Goal: Task Accomplishment & Management: Manage account settings

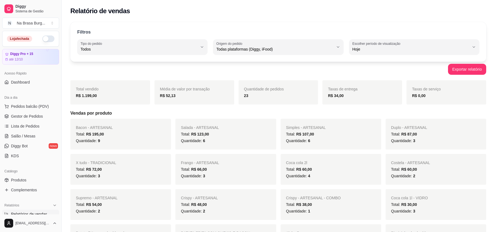
select select "ALL"
select select "0"
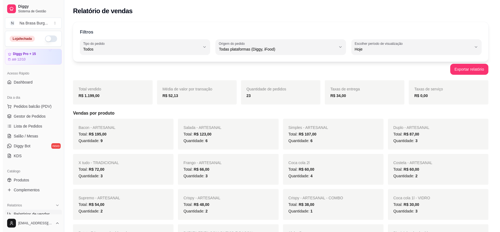
scroll to position [73, 0]
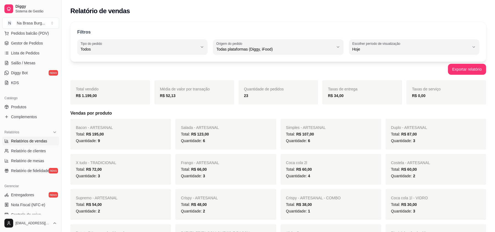
click at [276, 8] on div "Relatório de vendas" at bounding box center [278, 11] width 416 height 9
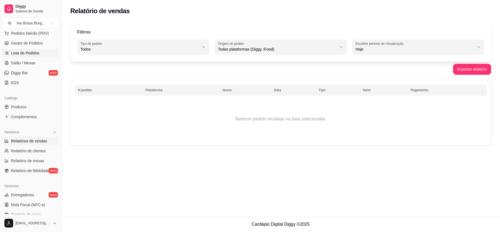
click at [41, 54] on link "Lista de Pedidos" at bounding box center [30, 53] width 57 height 9
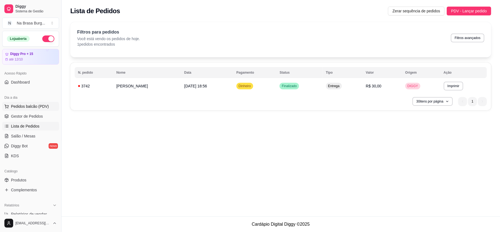
click at [43, 108] on span "Pedidos balcão (PDV)" at bounding box center [30, 106] width 38 height 5
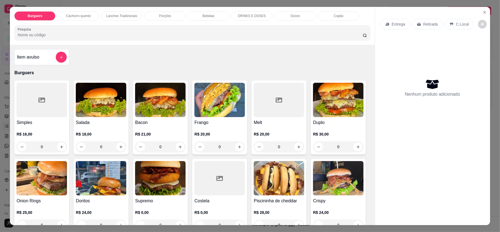
click at [233, 147] on div "0" at bounding box center [219, 146] width 51 height 11
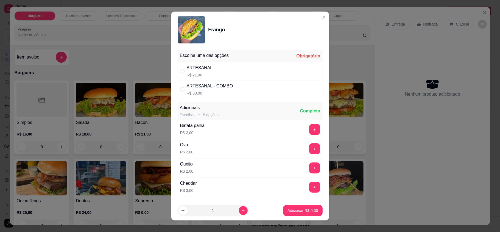
click at [232, 75] on div "ARTESANAL R$ 21,00" at bounding box center [250, 71] width 145 height 18
radio input "true"
click at [241, 208] on icon "increase-product-quantity" at bounding box center [243, 210] width 4 height 4
type input "2"
click at [299, 209] on p "Adicionar R$ 42,00" at bounding box center [301, 210] width 33 height 5
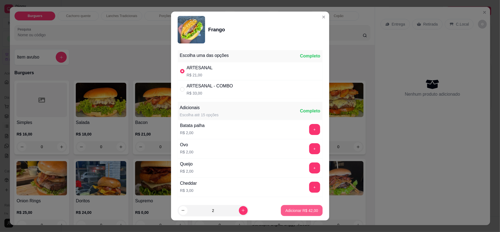
type input "2"
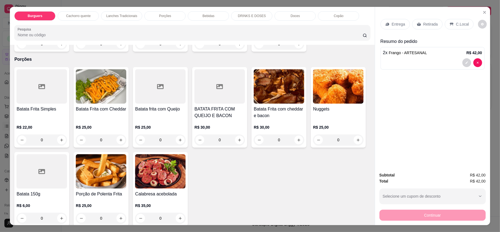
scroll to position [440, 0]
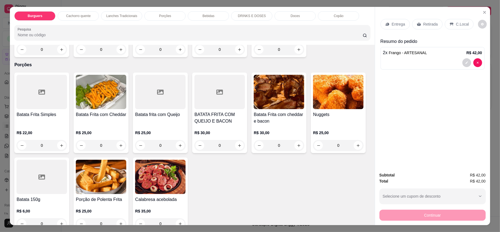
click at [296, 147] on div "0" at bounding box center [279, 145] width 51 height 11
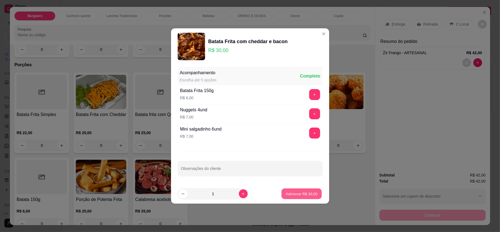
click at [297, 188] on button "Adicionar R$ 30,00" at bounding box center [302, 193] width 40 height 11
type input "1"
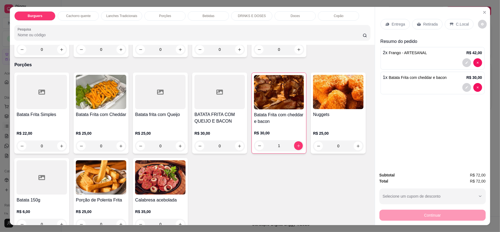
click at [394, 27] on div "Entrega" at bounding box center [395, 24] width 29 height 10
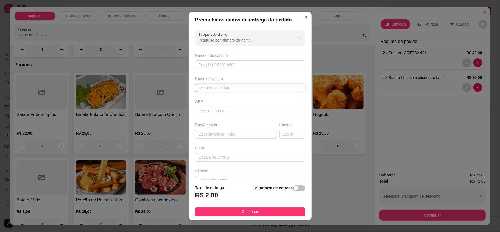
click at [217, 85] on input "text" at bounding box center [250, 88] width 110 height 9
type input "maria"
click at [218, 133] on input "text" at bounding box center [236, 134] width 82 height 9
paste input "Pra entrega [STREET_ADDRESS][PERSON_NAME]"
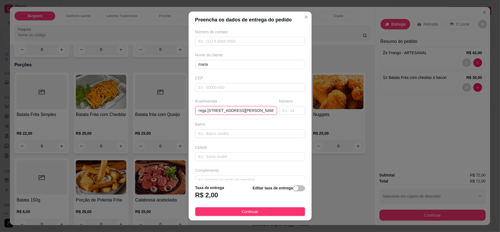
scroll to position [34, 0]
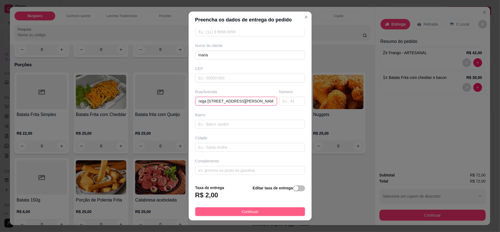
type input "Pra entrega [STREET_ADDRESS][PERSON_NAME]"
click at [242, 209] on span "Continuar" at bounding box center [250, 211] width 17 height 6
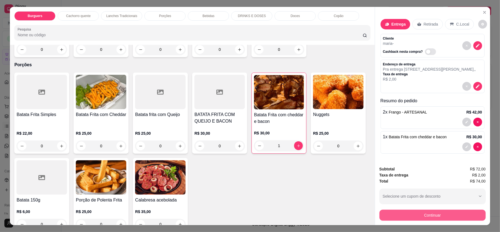
click at [457, 214] on button "Continuar" at bounding box center [433, 215] width 106 height 11
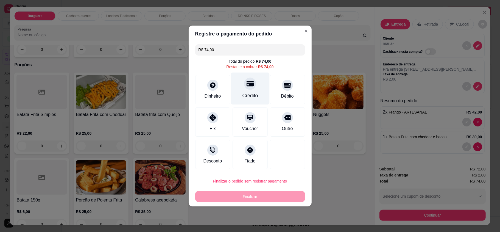
click at [251, 87] on div at bounding box center [250, 83] width 12 height 12
type input "R$ 0,00"
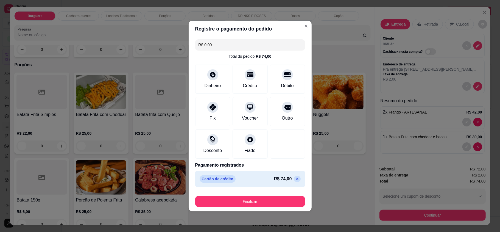
click at [268, 199] on button "Finalizar" at bounding box center [250, 201] width 110 height 11
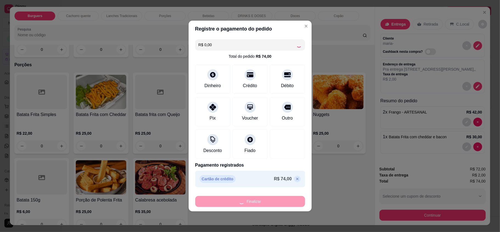
type input "0"
type input "-R$ 74,00"
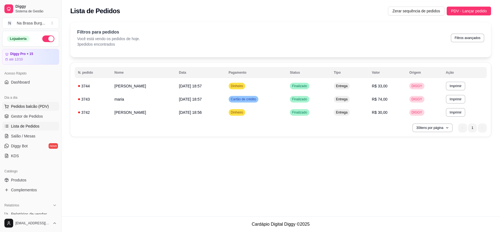
click at [34, 104] on span "Pedidos balcão (PDV)" at bounding box center [30, 106] width 38 height 5
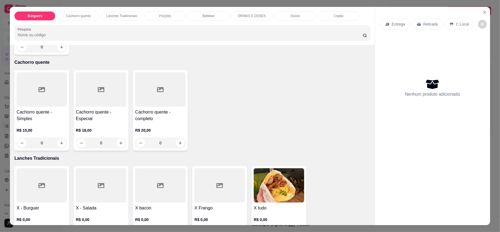
scroll to position [293, 0]
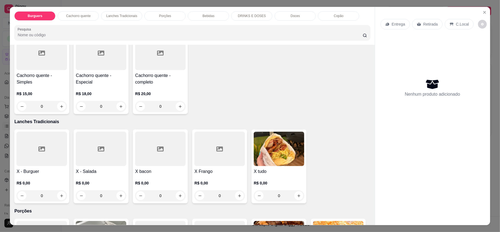
click at [180, 197] on div "0" at bounding box center [160, 195] width 51 height 11
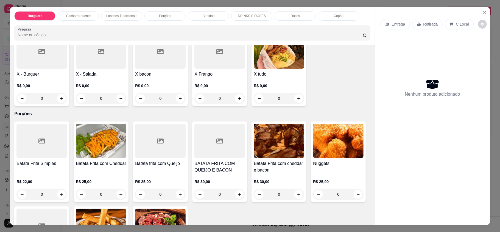
scroll to position [403, 0]
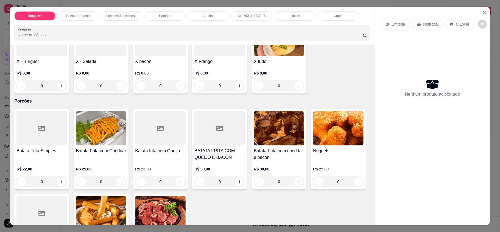
click at [236, 83] on div "0" at bounding box center [219, 85] width 51 height 11
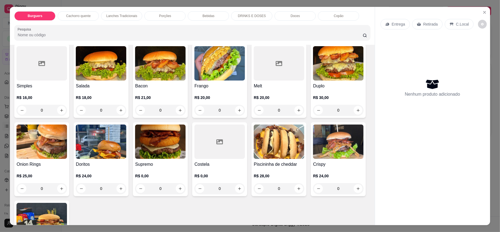
scroll to position [0, 0]
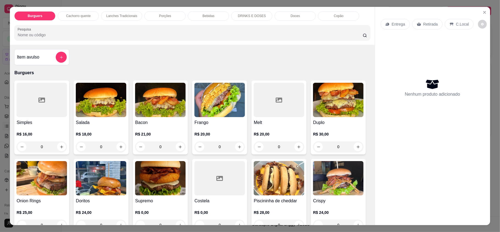
click at [177, 148] on div "0" at bounding box center [160, 146] width 51 height 11
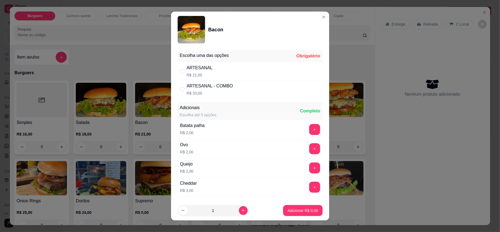
click at [257, 75] on div "ARTESANAL R$ 21,00" at bounding box center [250, 71] width 145 height 18
radio input "true"
click at [287, 207] on button "Adicionar R$ 21,00" at bounding box center [301, 210] width 41 height 11
type input "1"
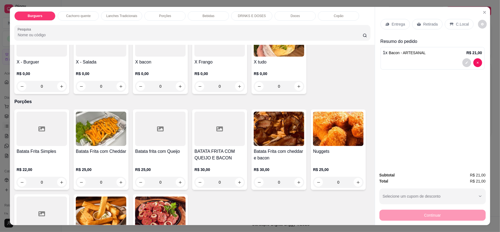
scroll to position [330, 0]
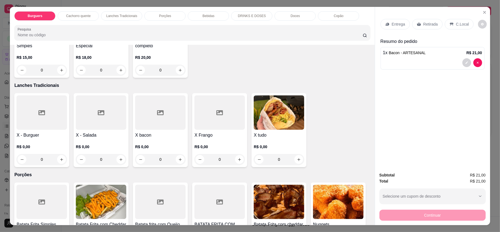
click at [238, 162] on div "0" at bounding box center [219, 159] width 51 height 11
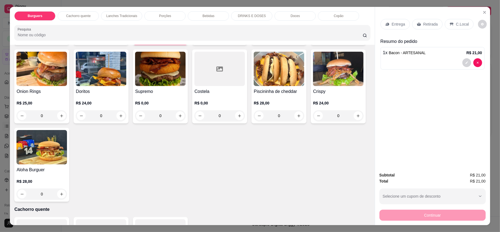
scroll to position [0, 0]
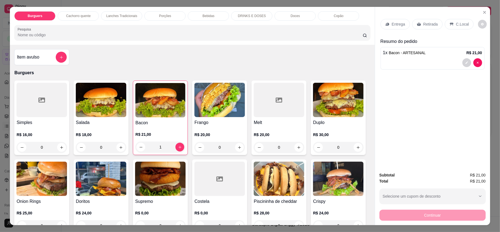
click at [226, 120] on h4 "Frango" at bounding box center [219, 122] width 51 height 7
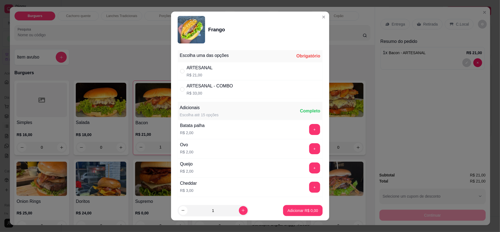
click at [246, 71] on div "ARTESANAL R$ 21,00" at bounding box center [250, 71] width 145 height 18
radio input "true"
click at [283, 206] on button "Adicionar R$ 21,00" at bounding box center [301, 210] width 41 height 11
type input "1"
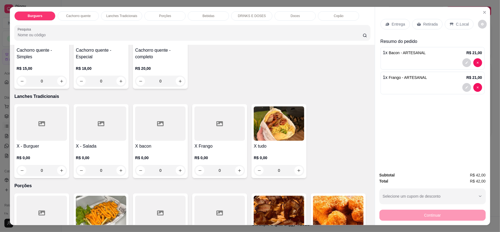
scroll to position [366, 0]
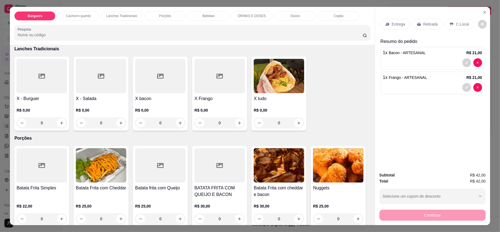
click at [57, 126] on div "0" at bounding box center [41, 122] width 51 height 11
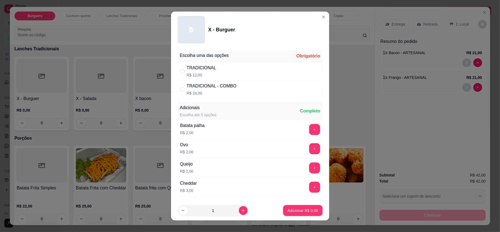
click at [213, 68] on div "TRADICIONAL R$ 12,00" at bounding box center [250, 71] width 145 height 18
radio input "true"
click at [309, 149] on button "+" at bounding box center [314, 148] width 11 height 11
click at [297, 208] on p "Adicionar R$ 14,00" at bounding box center [301, 210] width 33 height 5
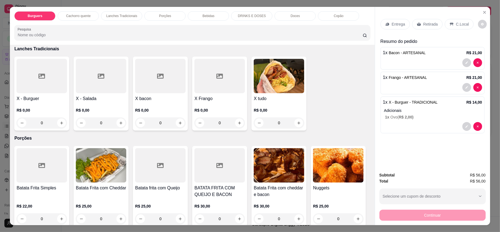
click at [401, 26] on p "Entrega" at bounding box center [398, 23] width 13 height 5
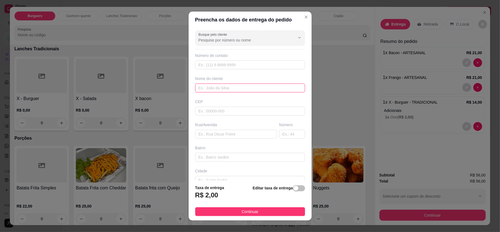
click at [212, 84] on input "text" at bounding box center [250, 88] width 110 height 9
type input "[PERSON_NAME]"
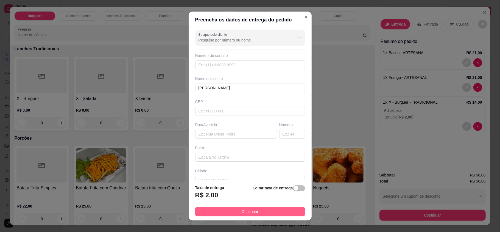
click at [250, 208] on span "Continuar" at bounding box center [250, 211] width 17 height 6
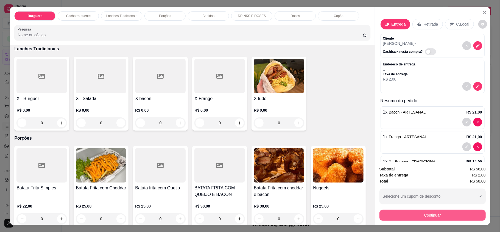
click at [429, 213] on button "Continuar" at bounding box center [433, 215] width 106 height 11
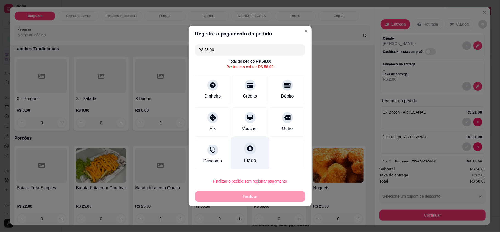
drag, startPoint x: 220, startPoint y: 124, endPoint x: 243, endPoint y: 130, distance: 24.5
click at [220, 124] on div "Pix" at bounding box center [212, 121] width 35 height 29
type input "R$ 0,00"
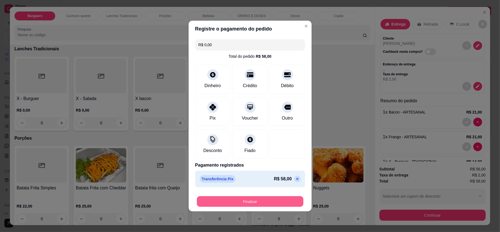
click at [248, 201] on button "Finalizar" at bounding box center [250, 201] width 107 height 11
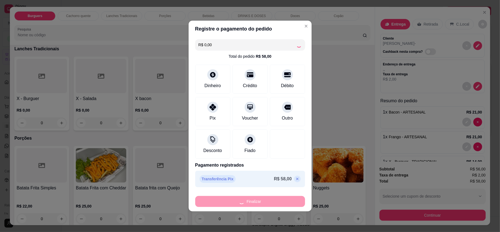
type input "0"
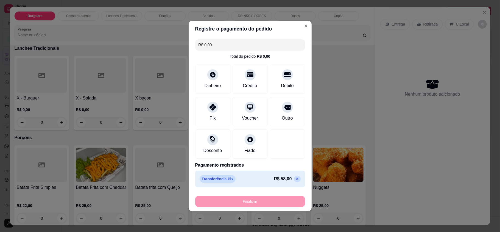
type input "-R$ 58,00"
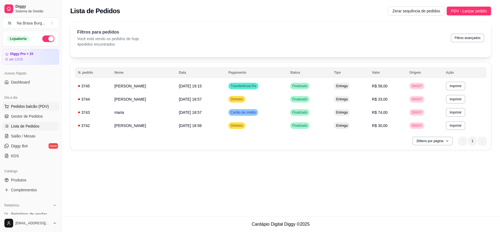
click at [23, 104] on span "Pedidos balcão (PDV)" at bounding box center [30, 106] width 38 height 5
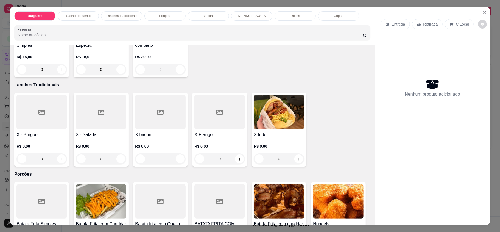
scroll to position [403, 0]
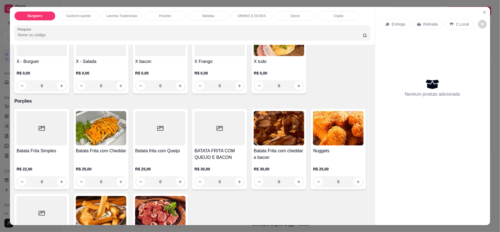
click at [118, 84] on div "0" at bounding box center [101, 85] width 51 height 11
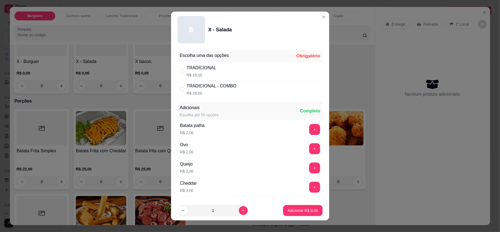
click at [246, 67] on div "TRADICIONAL R$ 16,00" at bounding box center [250, 71] width 145 height 18
radio input "true"
click at [303, 208] on p "Adicionar R$ 16,00" at bounding box center [301, 210] width 33 height 5
type input "1"
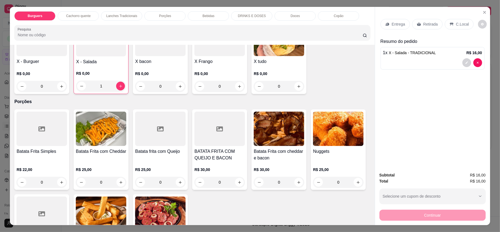
click at [386, 20] on div "Entrega" at bounding box center [395, 24] width 29 height 10
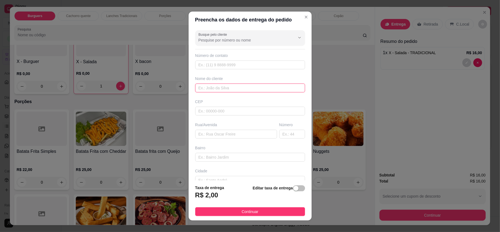
click at [240, 88] on input "text" at bounding box center [250, 88] width 110 height 9
type input "cau [DEMOGRAPHIC_DATA]"
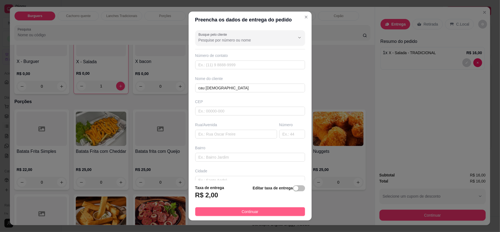
click at [276, 210] on button "Continuar" at bounding box center [250, 211] width 110 height 9
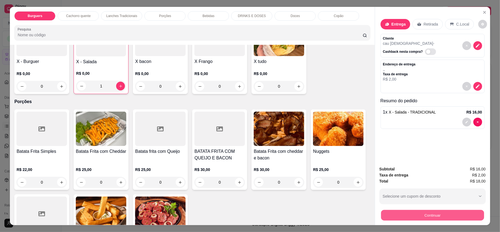
click at [424, 215] on button "Continuar" at bounding box center [432, 215] width 103 height 11
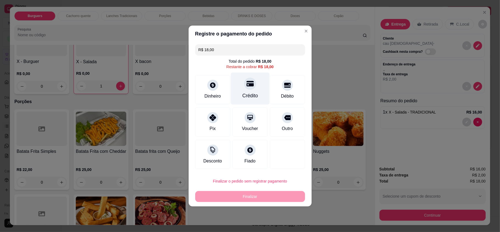
click at [254, 92] on div "Crédito" at bounding box center [250, 95] width 16 height 7
type input "R$ 0,00"
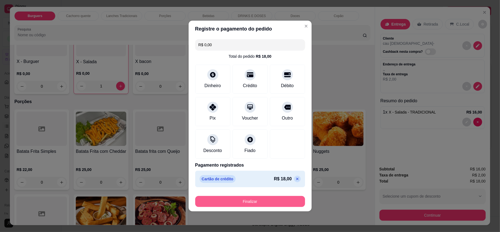
click at [266, 201] on button "Finalizar" at bounding box center [250, 201] width 110 height 11
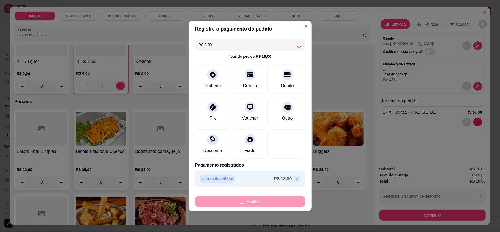
type input "0"
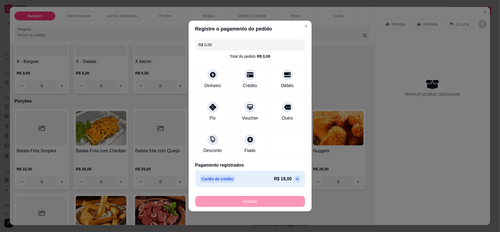
type input "-R$ 18,00"
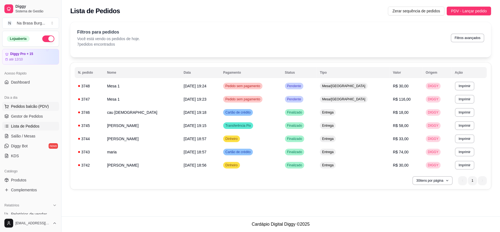
click at [32, 104] on span "Pedidos balcão (PDV)" at bounding box center [30, 106] width 38 height 5
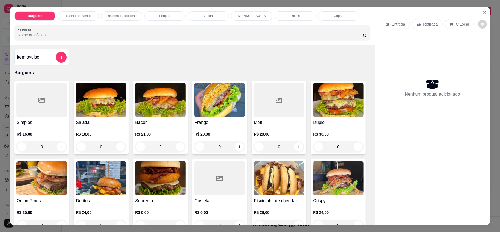
scroll to position [37, 0]
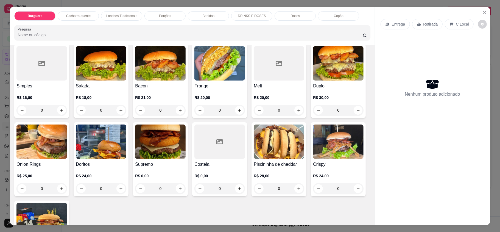
click at [313, 116] on div "R$ 30,00 0" at bounding box center [338, 102] width 51 height 26
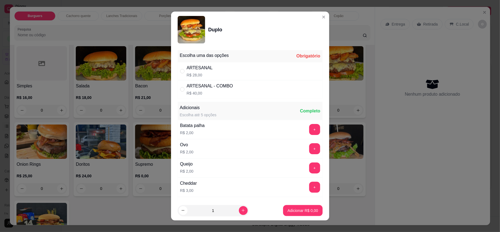
click at [207, 79] on div "ARTESANAL R$ 28,00" at bounding box center [250, 71] width 145 height 18
radio input "true"
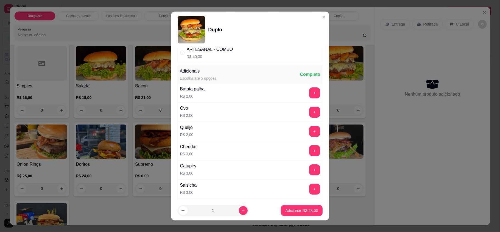
scroll to position [73, 0]
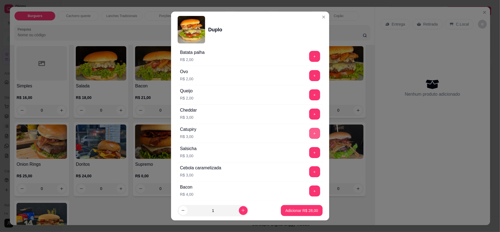
click at [309, 135] on button "+" at bounding box center [314, 133] width 11 height 11
click at [302, 210] on p "Adicionar R$ 31,00" at bounding box center [301, 210] width 33 height 5
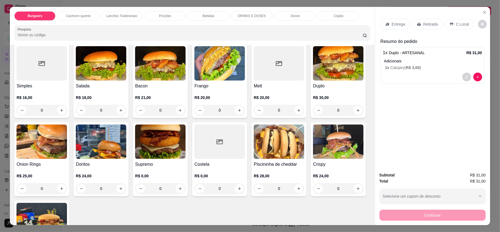
click at [204, 13] on div "Bebidas" at bounding box center [208, 15] width 41 height 9
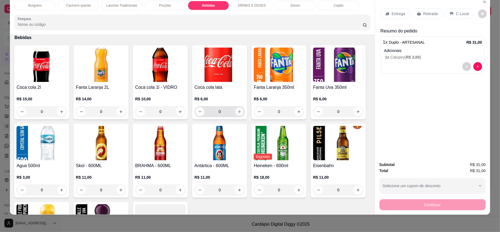
click at [235, 112] on button "increase-product-quantity" at bounding box center [239, 111] width 9 height 9
type input "1"
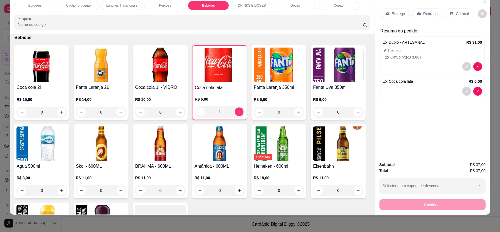
click at [385, 12] on icon at bounding box center [387, 14] width 4 height 4
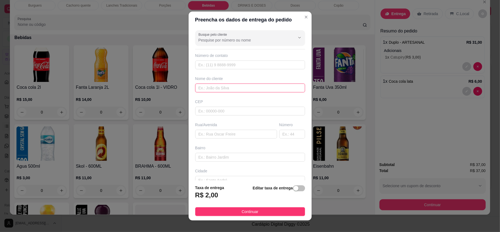
click at [201, 86] on input "text" at bounding box center [250, 88] width 110 height 9
type input "camila"
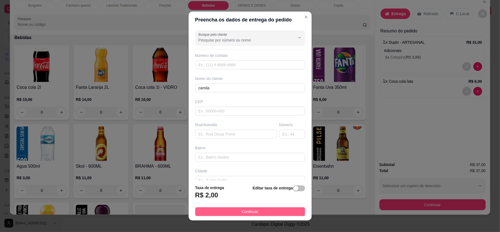
click at [251, 213] on span "Continuar" at bounding box center [250, 211] width 17 height 6
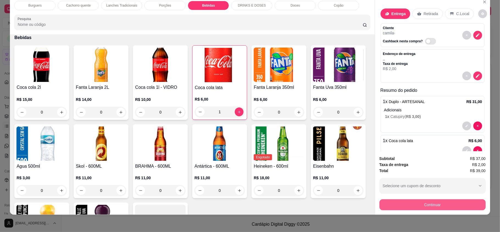
click at [434, 205] on button "Continuar" at bounding box center [433, 204] width 106 height 11
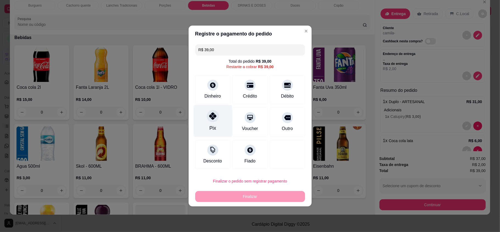
click at [213, 124] on div "Pix" at bounding box center [212, 121] width 39 height 32
type input "R$ 0,00"
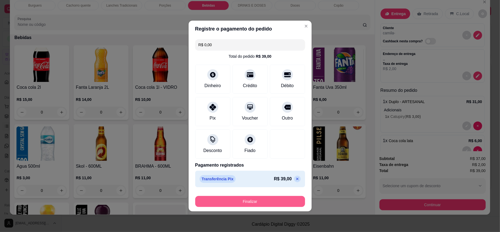
click at [248, 201] on button "Finalizar" at bounding box center [250, 201] width 110 height 11
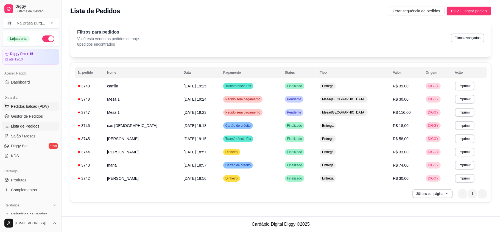
drag, startPoint x: 31, startPoint y: 102, endPoint x: 34, endPoint y: 103, distance: 3.0
click at [31, 102] on div "Dia a dia" at bounding box center [30, 97] width 57 height 9
click at [35, 105] on span "Pedidos balcão (PDV)" at bounding box center [30, 106] width 38 height 5
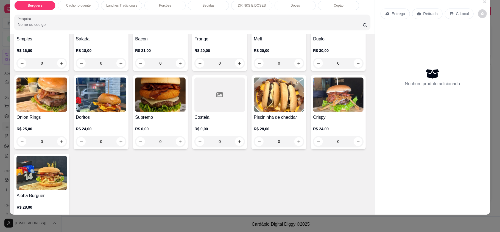
scroll to position [110, 0]
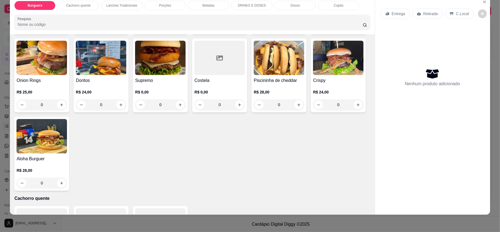
click at [67, 180] on div "0" at bounding box center [41, 182] width 51 height 11
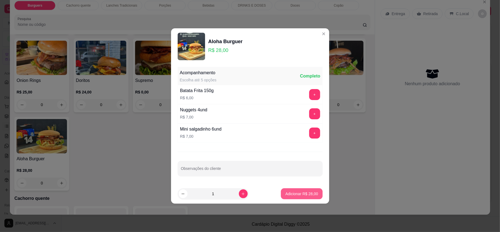
click at [285, 193] on p "Adicionar R$ 28,00" at bounding box center [301, 193] width 33 height 5
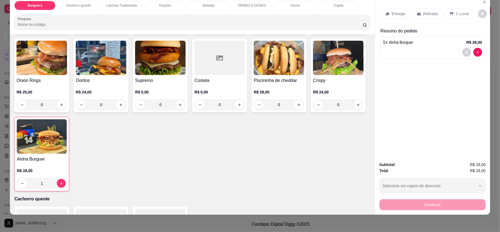
type input "1"
click at [424, 11] on p "Retirada" at bounding box center [431, 13] width 15 height 5
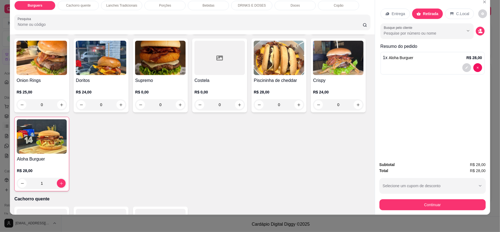
click at [457, 193] on div "Subtotal R$ 28,00 Total R$ 28,00 Selecione um cupom de desconto CLIENTEVIP Sele…" at bounding box center [433, 186] width 106 height 49
click at [457, 198] on div "Continuar" at bounding box center [433, 204] width 106 height 12
click at [455, 202] on button "Continuar" at bounding box center [433, 204] width 106 height 11
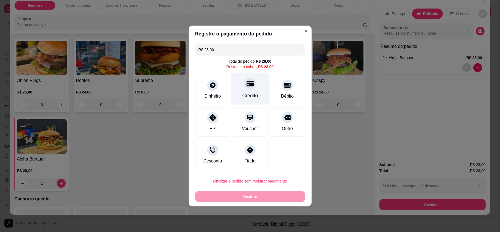
click at [249, 95] on div "Crédito" at bounding box center [250, 95] width 16 height 7
type input "R$ 0,00"
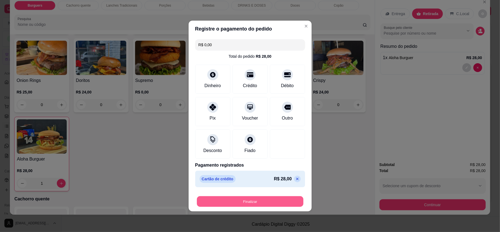
click at [257, 202] on button "Finalizar" at bounding box center [250, 201] width 107 height 11
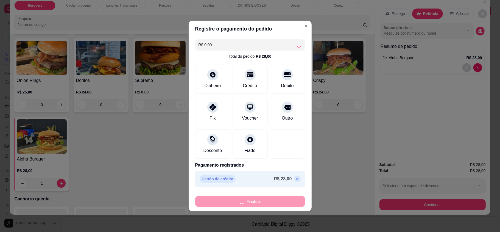
type input "0"
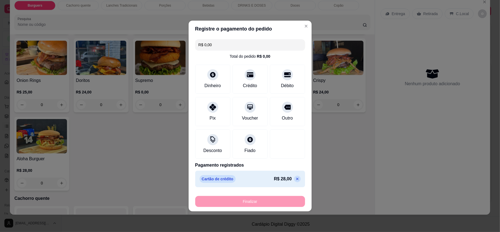
type input "-R$ 28,00"
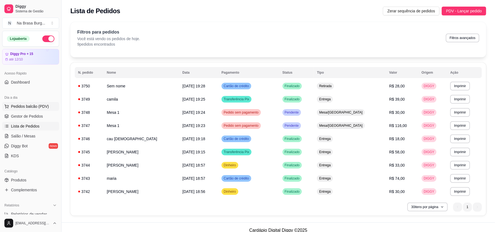
click at [40, 106] on span "Pedidos balcão (PDV)" at bounding box center [30, 106] width 38 height 5
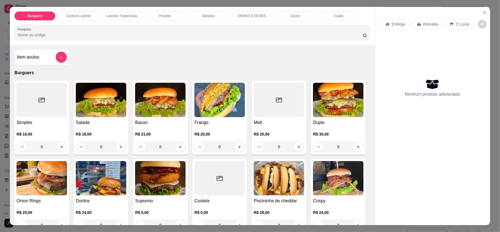
click at [174, 146] on div "0" at bounding box center [160, 146] width 51 height 11
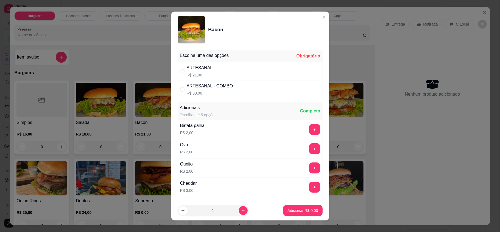
click at [204, 76] on p "R$ 21,00" at bounding box center [200, 74] width 26 height 5
radio input "true"
click at [303, 212] on p "Adicionar R$ 21,00" at bounding box center [301, 210] width 33 height 5
type input "1"
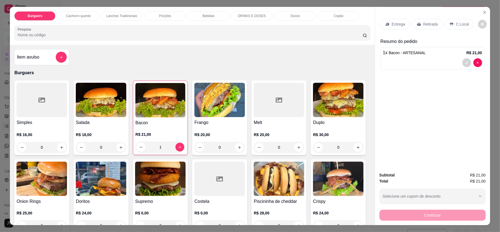
click at [109, 16] on p "Lanches Tradicionais" at bounding box center [121, 16] width 31 height 4
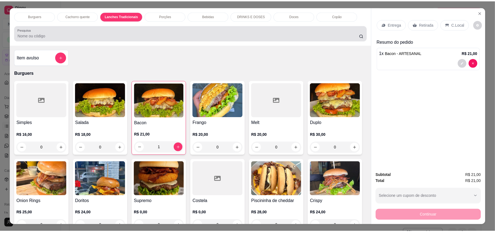
scroll to position [10, 0]
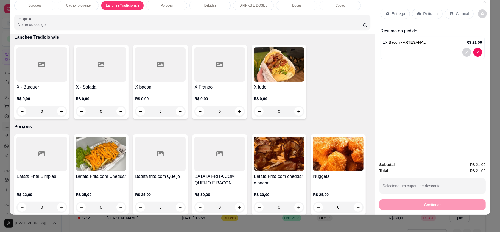
click at [118, 113] on div "0" at bounding box center [101, 111] width 51 height 11
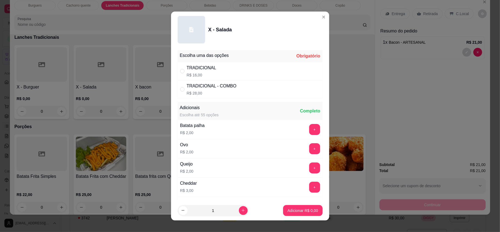
click at [224, 71] on div "TRADICIONAL R$ 16,00" at bounding box center [250, 71] width 145 height 18
radio input "true"
click at [299, 213] on p "Adicionar R$ 16,00" at bounding box center [301, 210] width 33 height 5
type input "1"
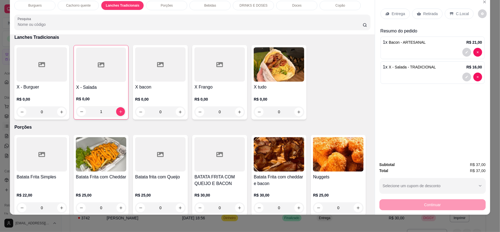
click at [405, 16] on div "Entrega" at bounding box center [395, 14] width 29 height 10
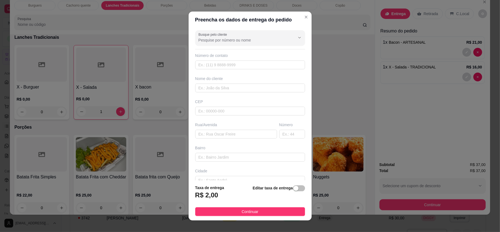
click at [254, 81] on div "Nome do cliente" at bounding box center [250, 78] width 110 height 5
click at [254, 87] on input "text" at bounding box center [250, 88] width 110 height 9
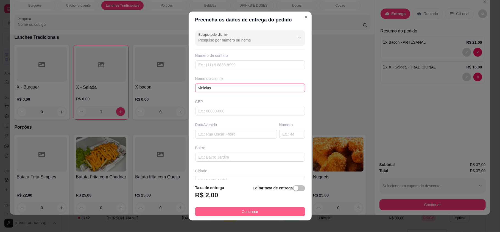
type input "vinicius"
click at [271, 214] on button "Continuar" at bounding box center [250, 211] width 110 height 9
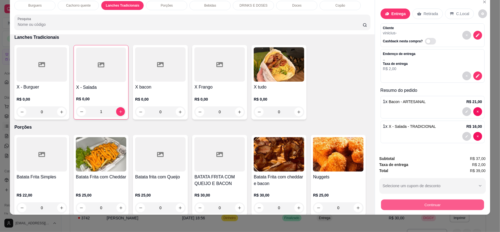
click at [451, 202] on button "Continuar" at bounding box center [432, 204] width 103 height 11
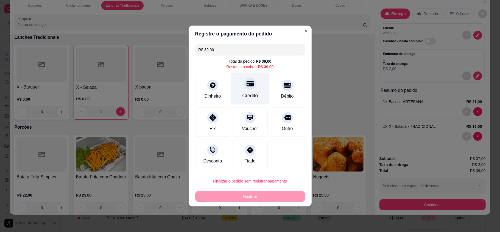
click at [251, 85] on div at bounding box center [250, 83] width 12 height 12
type input "R$ 0,00"
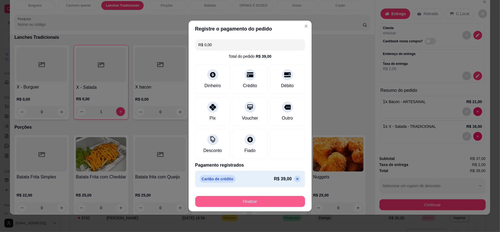
click at [264, 199] on button "Finalizar" at bounding box center [250, 201] width 110 height 11
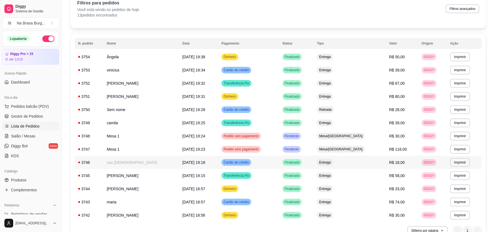
scroll to position [59, 0]
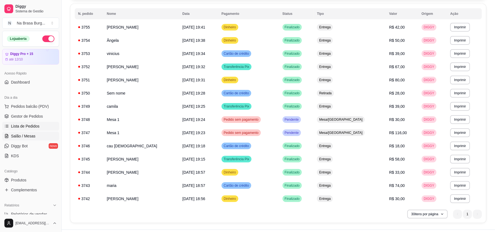
click at [13, 139] on span "Salão / Mesas" at bounding box center [23, 135] width 24 height 5
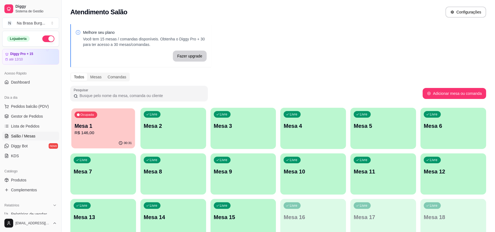
click at [85, 130] on p "R$ 146,00" at bounding box center [102, 133] width 57 height 6
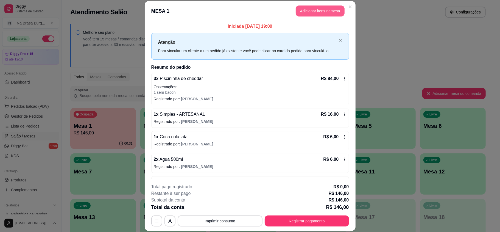
click at [310, 8] on button "Adicionar itens na mesa" at bounding box center [320, 10] width 49 height 11
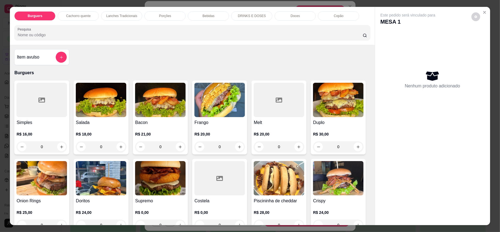
click at [57, 50] on div "Item avulso" at bounding box center [41, 57] width 55 height 16
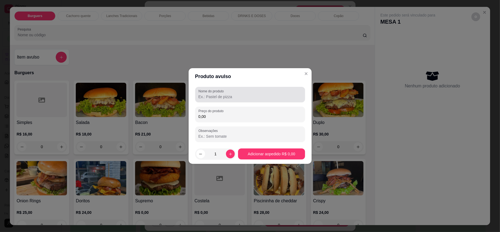
click at [229, 98] on input "Nome do produto" at bounding box center [250, 96] width 103 height 5
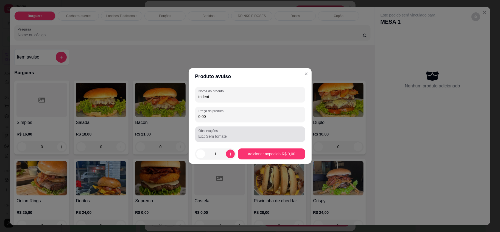
type input "trident"
click at [286, 138] on input "Observações" at bounding box center [250, 135] width 103 height 5
click at [264, 110] on div "0,00" at bounding box center [250, 114] width 103 height 11
type input "3,00"
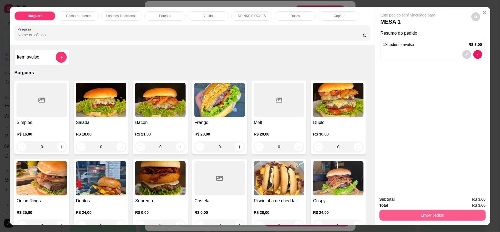
click at [403, 214] on button "Enviar pedido" at bounding box center [433, 215] width 106 height 11
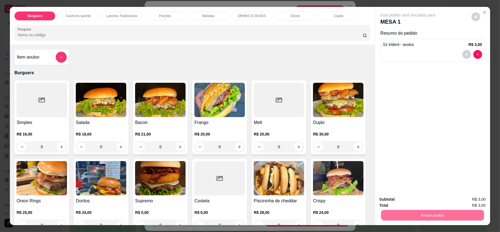
click at [474, 200] on button "Enviar pedido" at bounding box center [470, 201] width 31 height 10
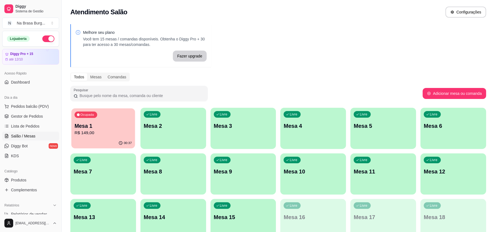
click at [91, 121] on div "Ocupada Mesa 1 R$ 149,00" at bounding box center [103, 123] width 64 height 30
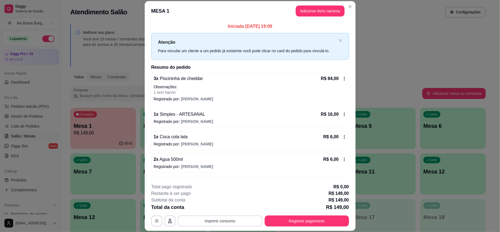
click at [229, 219] on button "Imprimir consumo" at bounding box center [220, 220] width 85 height 11
click at [226, 208] on button "IMPRESSORA" at bounding box center [219, 208] width 40 height 9
click at [289, 221] on button "Registrar pagamento" at bounding box center [307, 220] width 84 height 11
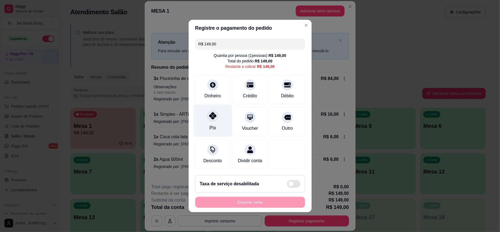
click at [217, 119] on div "Pix" at bounding box center [212, 121] width 39 height 32
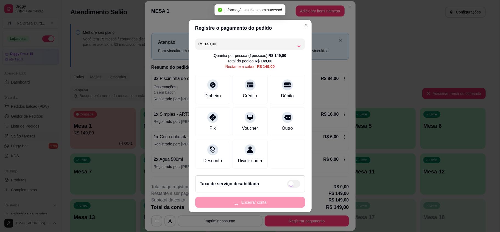
type input "R$ 0,00"
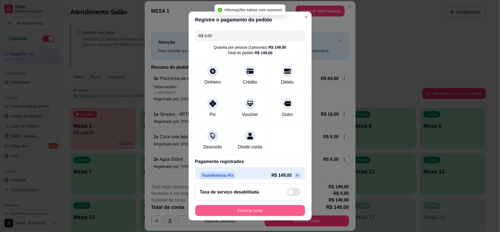
click at [256, 207] on button "Encerrar conta" at bounding box center [250, 210] width 110 height 11
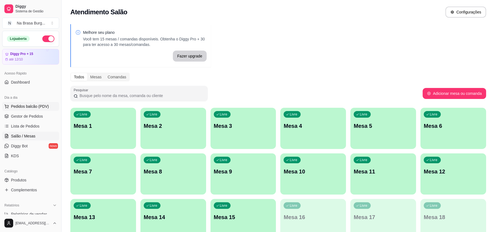
click at [34, 104] on span "Pedidos balcão (PDV)" at bounding box center [30, 106] width 38 height 5
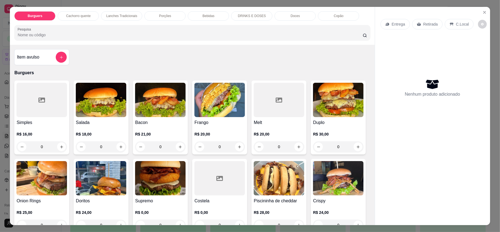
click at [141, 13] on div "Burguers Cachorro quente Lanches Tradicionais Porções Bebidas DRINKS E DOSES Do…" at bounding box center [192, 15] width 356 height 9
click at [123, 15] on p "Lanches Tradicionais" at bounding box center [121, 16] width 31 height 4
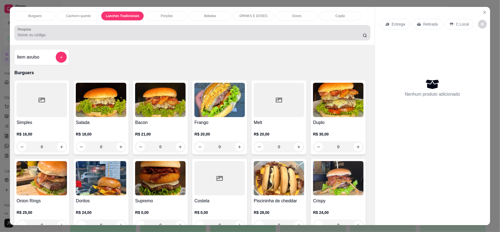
scroll to position [10, 0]
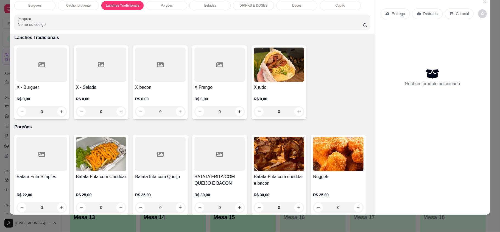
click at [119, 109] on div "0" at bounding box center [101, 111] width 51 height 11
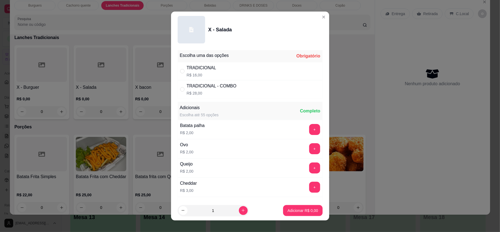
click at [210, 79] on div "TRADICIONAL R$ 16,00" at bounding box center [250, 71] width 145 height 18
radio input "true"
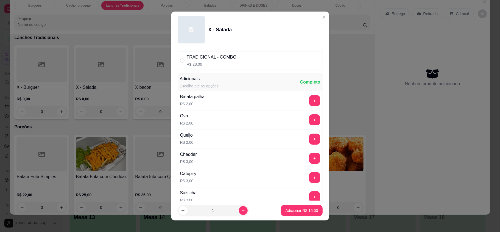
scroll to position [73, 0]
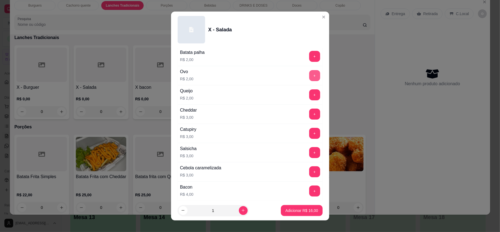
click at [309, 78] on button "+" at bounding box center [314, 75] width 11 height 11
click at [296, 208] on p "Adicionar R$ 18,00" at bounding box center [301, 210] width 33 height 5
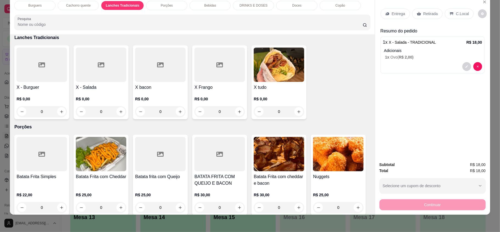
click at [157, 81] on div at bounding box center [160, 65] width 51 height 34
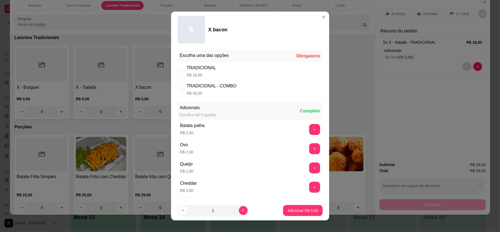
click at [253, 68] on div "TRADICIONAL R$ 18,00" at bounding box center [250, 71] width 145 height 18
radio input "true"
click at [309, 147] on button "+" at bounding box center [314, 148] width 11 height 11
click at [242, 210] on icon "increase-product-quantity" at bounding box center [243, 210] width 3 height 3
type input "2"
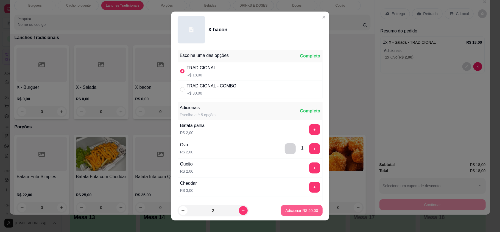
click at [294, 205] on button "Adicionar R$ 40,00" at bounding box center [301, 210] width 41 height 11
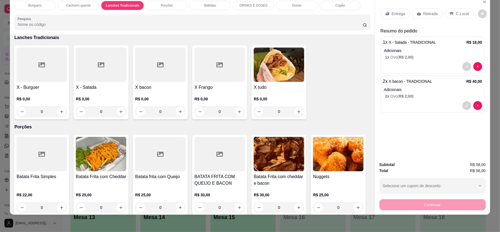
click at [397, 12] on p "Entrega" at bounding box center [398, 13] width 13 height 5
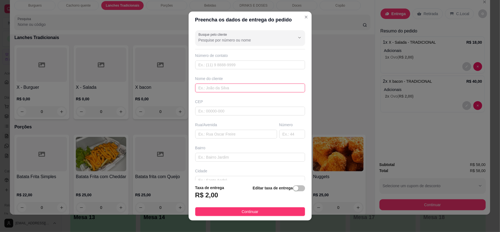
click at [236, 87] on input "text" at bounding box center [250, 88] width 110 height 9
type input "digao"
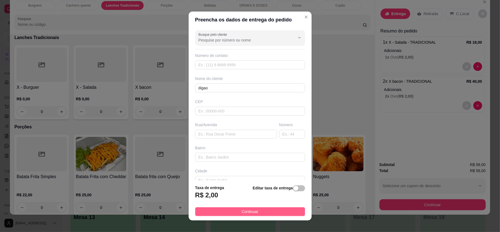
click at [255, 211] on button "Continuar" at bounding box center [250, 211] width 110 height 9
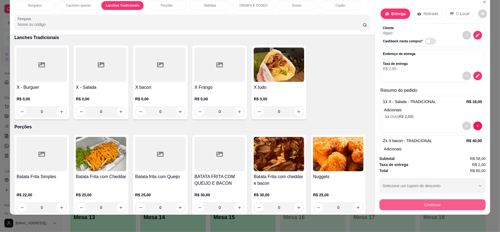
click at [468, 201] on button "Continuar" at bounding box center [433, 204] width 106 height 11
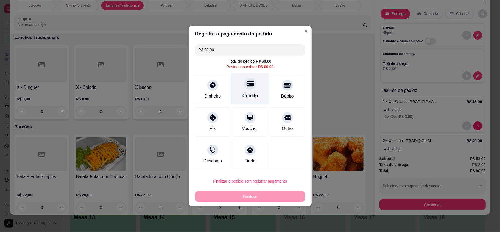
click at [240, 87] on div "Crédito" at bounding box center [250, 89] width 39 height 32
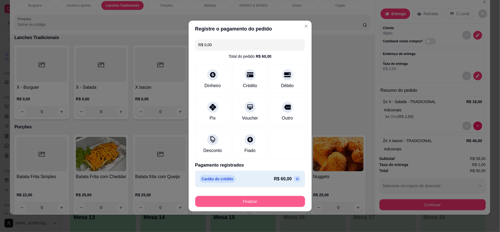
click at [269, 204] on button "Finalizar" at bounding box center [250, 201] width 110 height 11
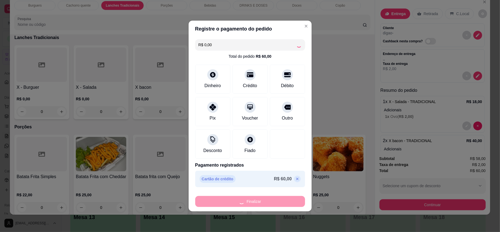
type input "-R$ 60,00"
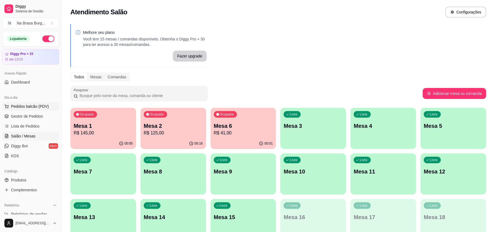
click at [38, 109] on span "Pedidos balcão (PDV)" at bounding box center [30, 106] width 38 height 5
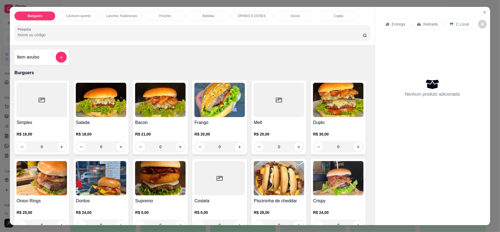
click at [108, 16] on p "Lanches Tradicionais" at bounding box center [121, 16] width 31 height 4
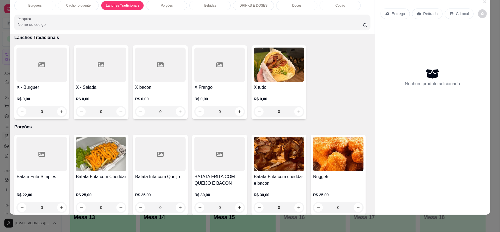
click at [118, 110] on div "0" at bounding box center [101, 111] width 51 height 11
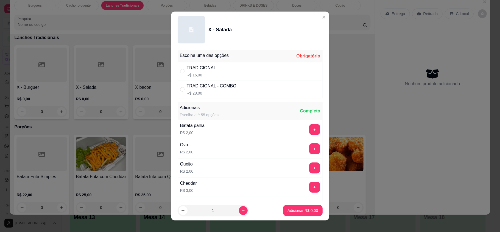
click at [183, 66] on div "TRADICIONAL R$ 16,00" at bounding box center [250, 71] width 145 height 18
radio input "true"
click at [286, 210] on p "Adicionar R$ 16,00" at bounding box center [302, 210] width 32 height 5
type input "1"
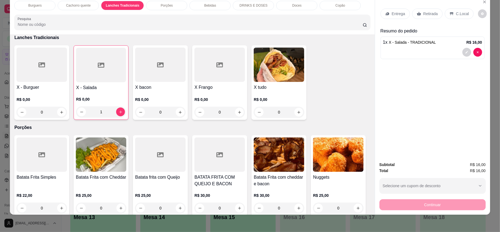
click at [299, 110] on div "0" at bounding box center [279, 112] width 51 height 11
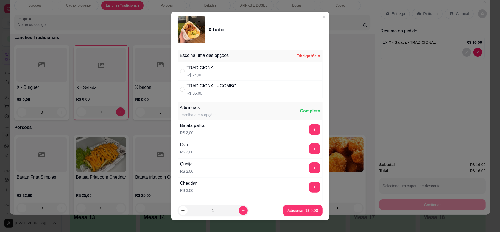
click at [245, 73] on div "TRADICIONAL R$ 24,00" at bounding box center [250, 71] width 145 height 18
radio input "true"
click at [287, 212] on p "Adicionar R$ 24,00" at bounding box center [301, 210] width 33 height 5
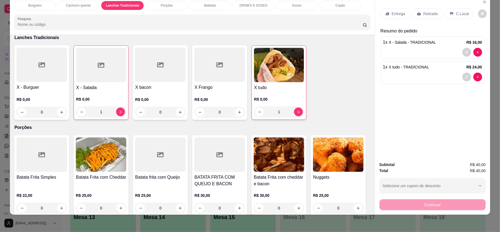
type input "1"
click at [392, 13] on p "Entrega" at bounding box center [398, 13] width 13 height 5
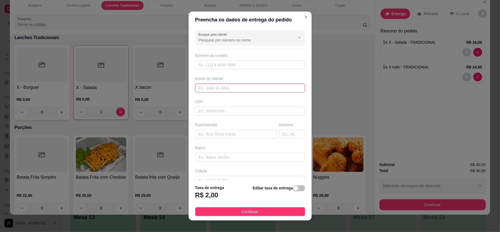
click at [276, 86] on input "text" at bounding box center [250, 88] width 110 height 9
type input "lucineia"
click at [283, 219] on footer "Taxa de entrega R$ 2,00 Editar taxa de entrega Continuar" at bounding box center [250, 200] width 123 height 40
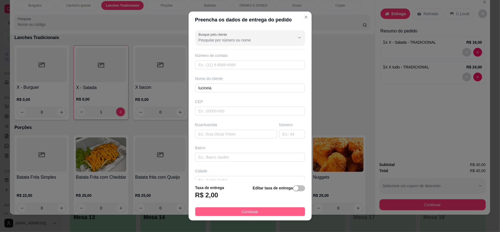
click at [285, 211] on button "Continuar" at bounding box center [250, 211] width 110 height 9
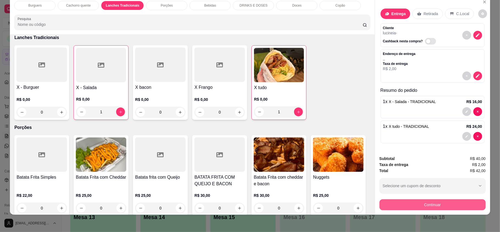
click at [425, 203] on button "Continuar" at bounding box center [433, 204] width 106 height 11
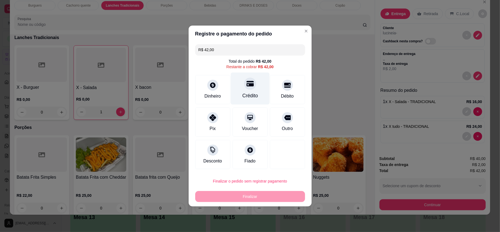
click at [235, 92] on div "Crédito" at bounding box center [250, 89] width 39 height 32
type input "R$ 0,00"
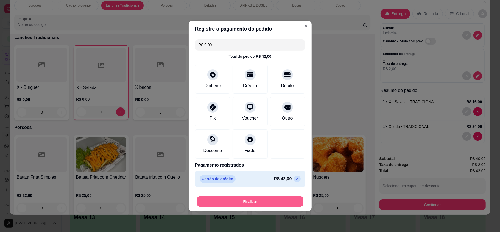
click at [263, 200] on button "Finalizar" at bounding box center [250, 201] width 107 height 11
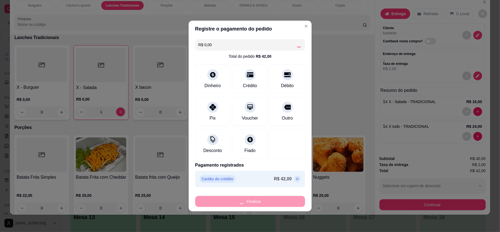
type input "0"
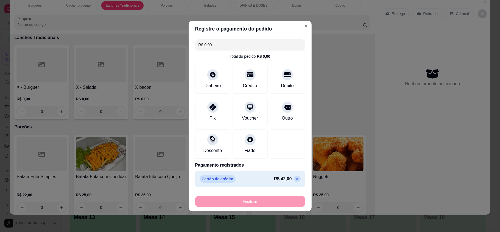
type input "-R$ 42,00"
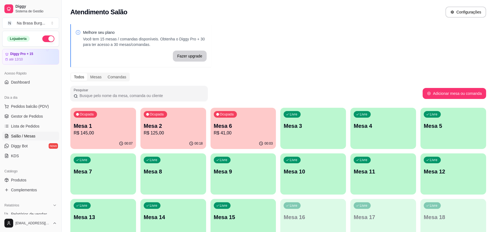
click at [461, 172] on p "Mesa 12" at bounding box center [453, 172] width 59 height 8
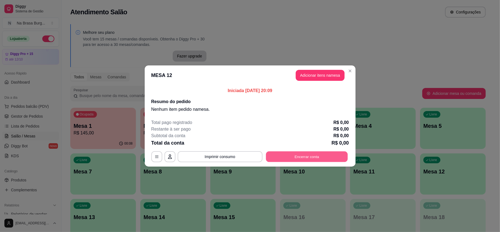
click at [315, 160] on button "Encerrar conta" at bounding box center [307, 156] width 82 height 11
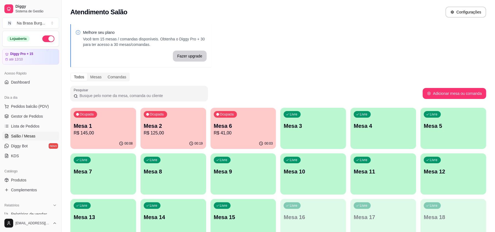
click at [186, 135] on p "R$ 125,00" at bounding box center [173, 133] width 59 height 7
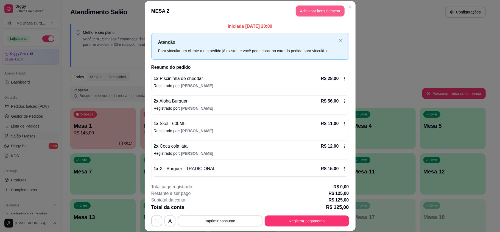
click at [329, 7] on button "Adicionar itens na mesa" at bounding box center [320, 10] width 49 height 11
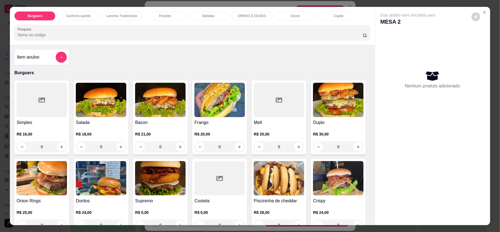
click at [211, 17] on div "Bebidas" at bounding box center [208, 15] width 41 height 9
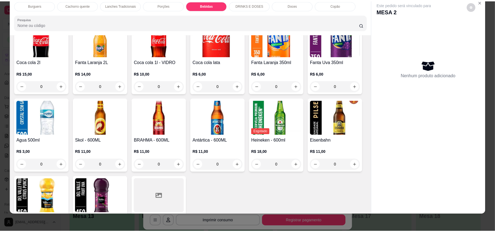
scroll to position [666, 0]
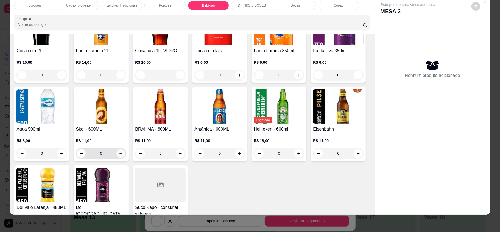
click at [123, 155] on icon "increase-product-quantity" at bounding box center [121, 153] width 4 height 4
type input "1"
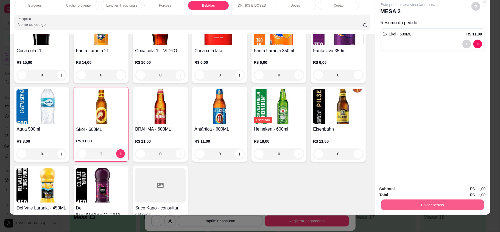
click at [421, 202] on button "Enviar pedido" at bounding box center [432, 204] width 103 height 11
click at [420, 194] on button "Registrar cliente" at bounding box center [434, 191] width 35 height 10
click at [421, 199] on button "Enviar pedido" at bounding box center [433, 204] width 106 height 11
click at [420, 196] on button "Registrar cliente" at bounding box center [434, 191] width 36 height 10
click at [426, 205] on button "Enviar pedido" at bounding box center [433, 204] width 106 height 11
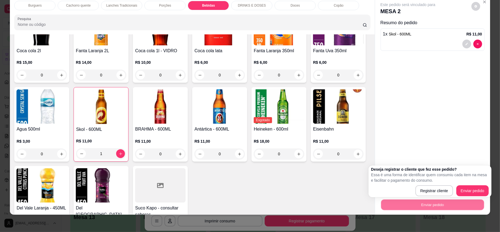
click at [482, 197] on div "Deseja registrar o cliente que fez esse pedido? Essa é uma forma de identificar…" at bounding box center [430, 181] width 123 height 32
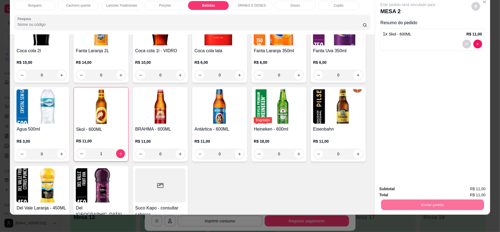
click at [480, 191] on button "Enviar pedido" at bounding box center [470, 191] width 31 height 10
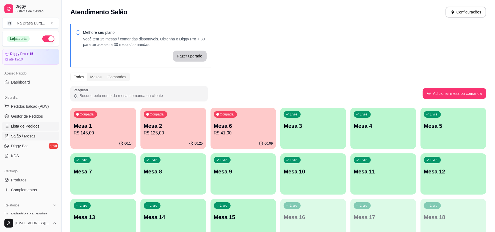
click at [39, 128] on link "Lista de Pedidos" at bounding box center [30, 126] width 57 height 9
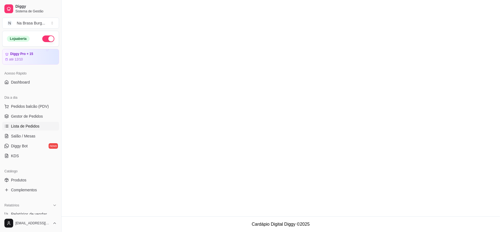
click at [193, 113] on main at bounding box center [281, 108] width 439 height 216
click at [138, 101] on main at bounding box center [281, 108] width 439 height 216
drag, startPoint x: 15, startPoint y: 127, endPoint x: 21, endPoint y: 130, distance: 6.5
click at [15, 127] on span "Lista de Pedidos" at bounding box center [25, 125] width 29 height 5
click at [26, 138] on span "Salão / Mesas" at bounding box center [23, 135] width 24 height 5
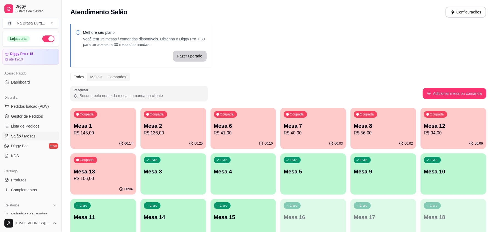
click at [28, 131] on ul "Pedidos balcão (PDV) Gestor de Pedidos Lista de Pedidos Salão / Mesas Diggy Bot…" at bounding box center [30, 131] width 57 height 58
click at [31, 127] on span "Lista de Pedidos" at bounding box center [25, 125] width 29 height 5
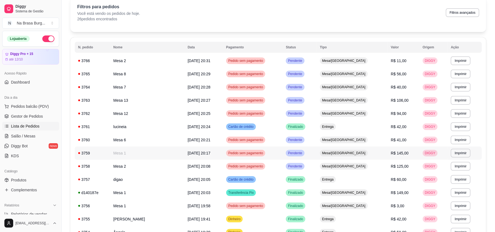
scroll to position [37, 0]
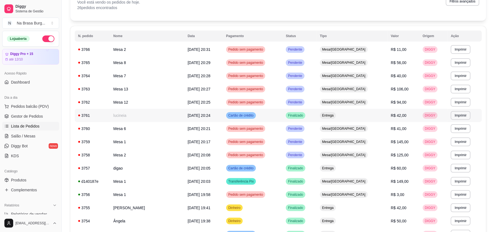
click at [193, 116] on span "[DATE] 20:24" at bounding box center [199, 115] width 23 height 4
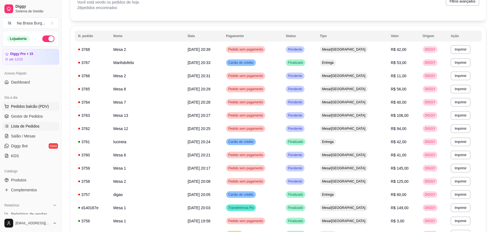
click at [40, 108] on span "Pedidos balcão (PDV)" at bounding box center [30, 106] width 38 height 5
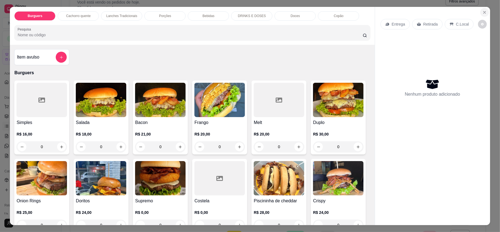
click at [485, 11] on button "Close" at bounding box center [484, 12] width 9 height 9
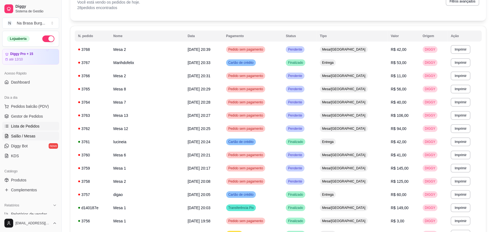
click at [35, 134] on link "Salão / Mesas" at bounding box center [30, 136] width 57 height 9
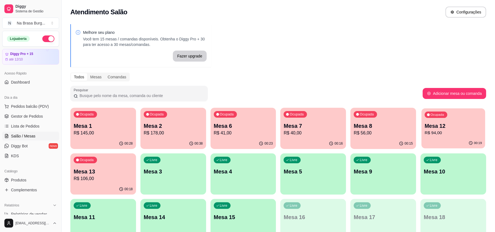
click at [437, 135] on p "R$ 94,00" at bounding box center [452, 133] width 57 height 6
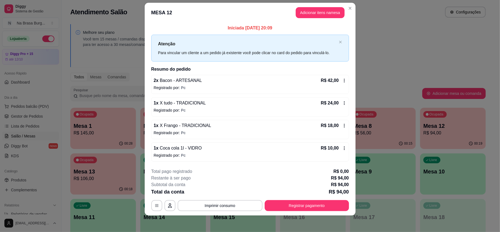
scroll to position [8, 0]
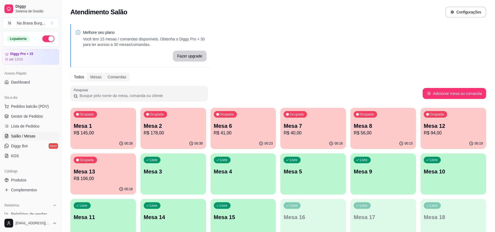
click at [108, 177] on p "R$ 106,00" at bounding box center [103, 178] width 59 height 7
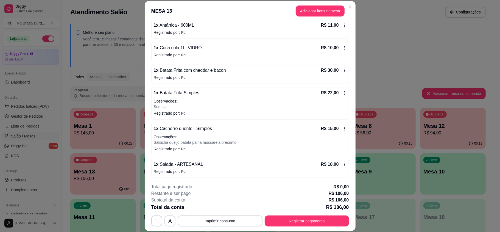
scroll to position [55, 0]
click at [315, 11] on button "Adicionar itens na mesa" at bounding box center [320, 10] width 49 height 11
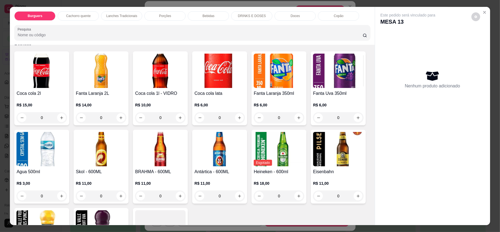
scroll to position [622, 0]
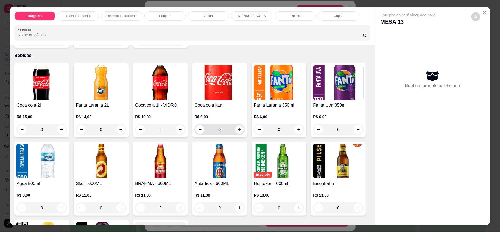
click at [239, 130] on icon "increase-product-quantity" at bounding box center [240, 129] width 4 height 4
type input "1"
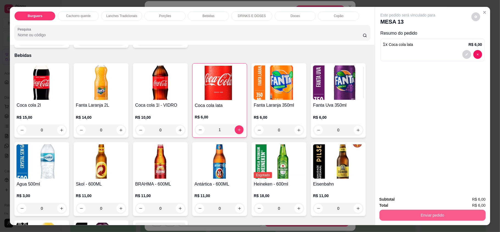
click at [425, 217] on button "Enviar pedido" at bounding box center [433, 215] width 106 height 11
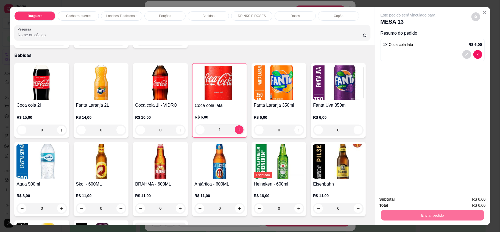
click at [469, 206] on button "Enviar pedido" at bounding box center [470, 201] width 31 height 10
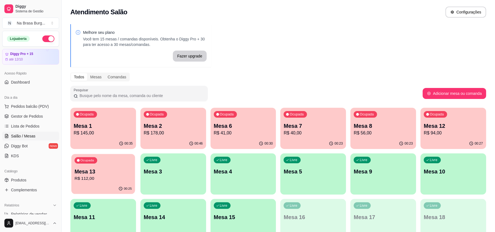
click at [110, 179] on p "R$ 112,00" at bounding box center [102, 178] width 57 height 6
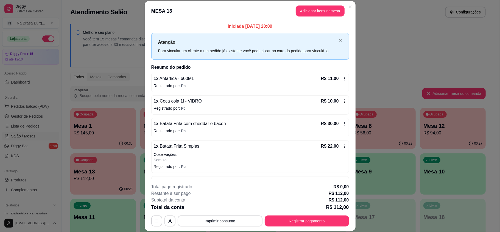
click at [316, 8] on button "Adicionar itens na mesa" at bounding box center [320, 10] width 49 height 11
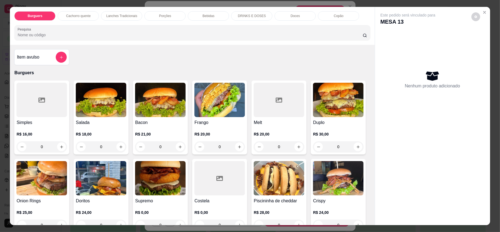
click at [218, 20] on div "Bebidas" at bounding box center [208, 15] width 41 height 9
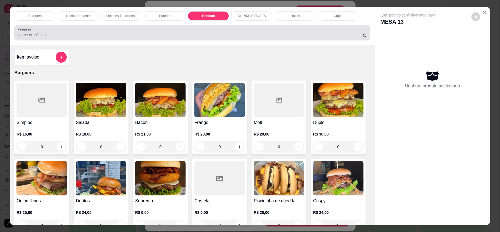
scroll to position [10, 0]
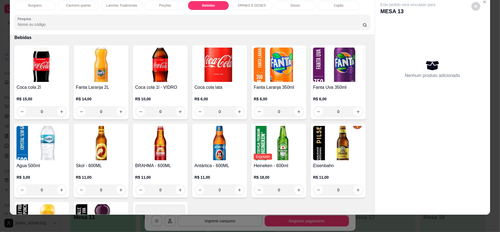
click at [244, 186] on button "increase-product-quantity" at bounding box center [239, 189] width 9 height 9
type input "1"
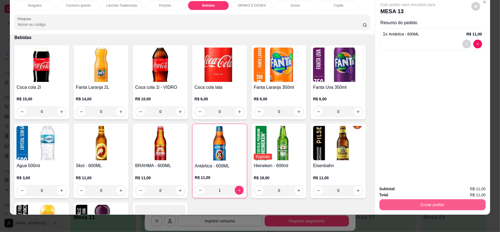
click at [439, 210] on div "Enviar pedido" at bounding box center [433, 204] width 106 height 12
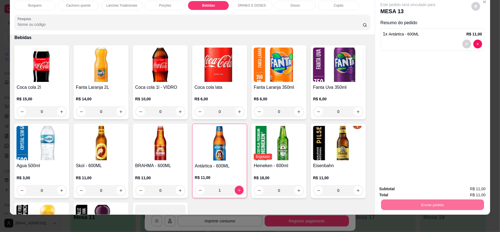
click at [424, 191] on button "Registrar cliente" at bounding box center [434, 191] width 36 height 10
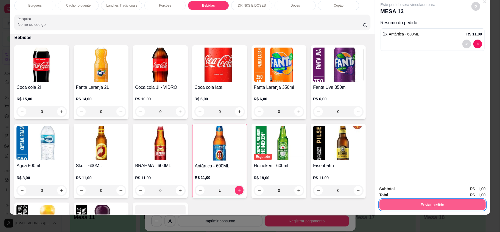
click at [441, 204] on button "Enviar pedido" at bounding box center [433, 204] width 106 height 11
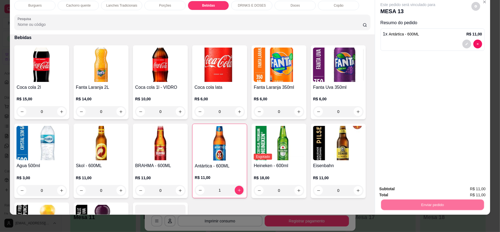
click at [463, 191] on button "Enviar pedido" at bounding box center [471, 191] width 30 height 10
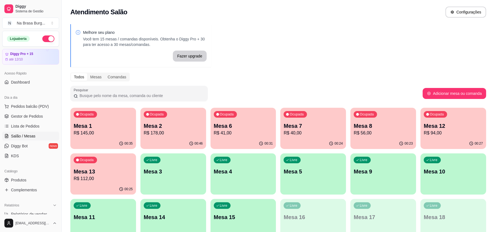
click at [391, 138] on div "Ocupada Mesa 8 R$ 56,00" at bounding box center [383, 123] width 66 height 30
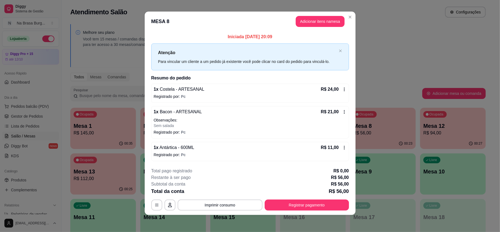
scroll to position [4, 0]
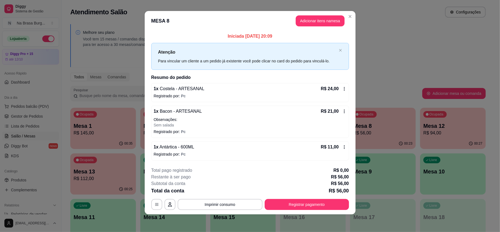
click at [308, 18] on button "Adicionar itens na mesa" at bounding box center [320, 20] width 49 height 11
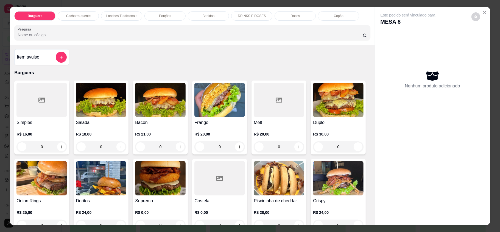
click at [201, 12] on div "Bebidas" at bounding box center [208, 15] width 41 height 9
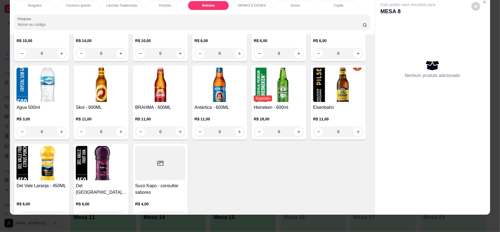
scroll to position [703, 0]
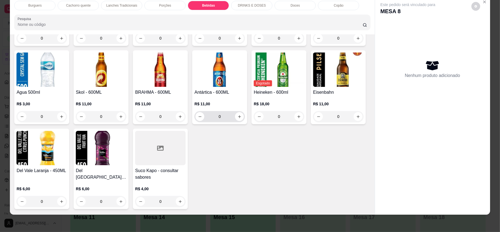
click at [242, 118] on icon "increase-product-quantity" at bounding box center [240, 117] width 4 height 4
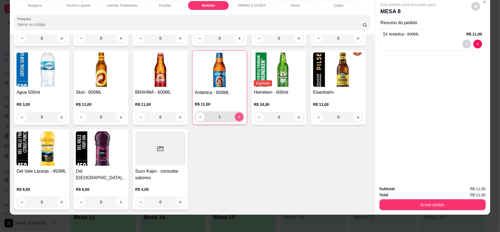
type input "1"
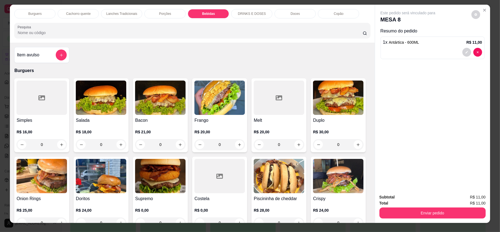
scroll to position [0, 0]
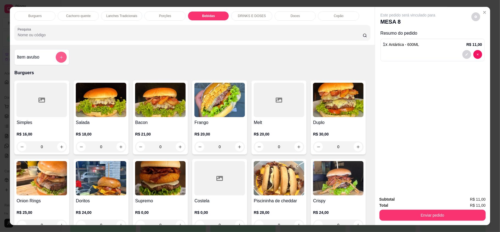
click at [60, 60] on button "add-separate-item" at bounding box center [61, 57] width 11 height 11
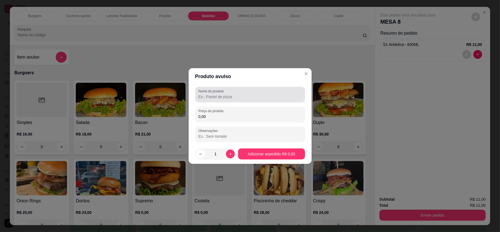
click at [232, 89] on div at bounding box center [250, 94] width 103 height 11
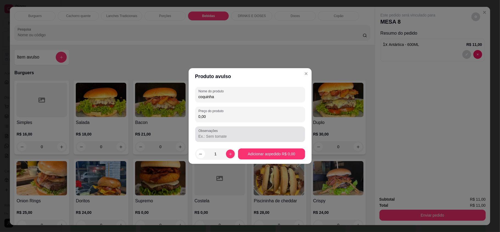
type input "coquinha"
click at [226, 116] on input "0,00" at bounding box center [250, 116] width 103 height 5
type input "3,00"
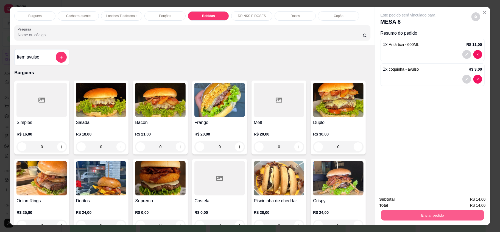
click at [421, 213] on button "Enviar pedido" at bounding box center [432, 215] width 103 height 11
click at [429, 204] on button "Registrar cliente" at bounding box center [434, 201] width 36 height 10
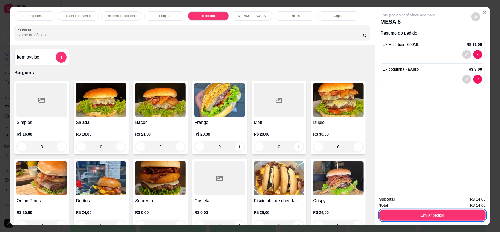
click at [468, 217] on button "Enviar pedido" at bounding box center [433, 215] width 106 height 11
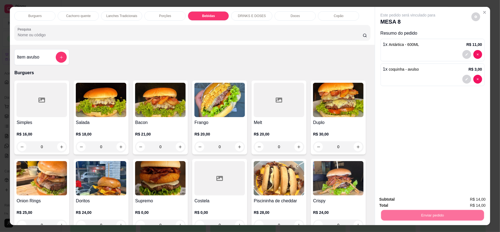
click at [472, 200] on button "Enviar pedido" at bounding box center [470, 201] width 31 height 10
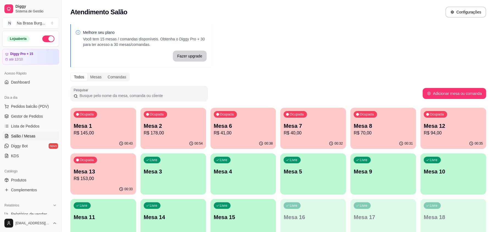
click at [438, 130] on p "R$ 94,00" at bounding box center [453, 133] width 59 height 7
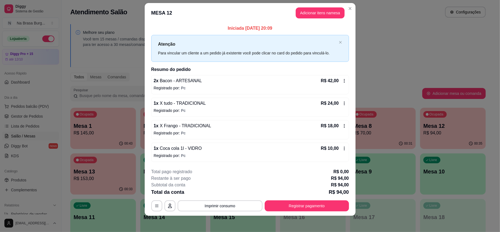
scroll to position [8, 0]
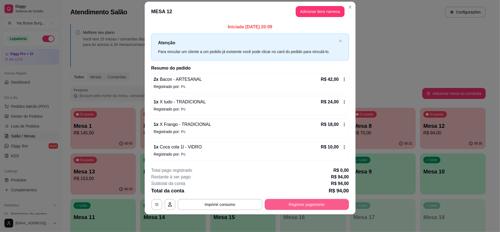
click at [305, 205] on button "Registrar pagamento" at bounding box center [307, 204] width 84 height 11
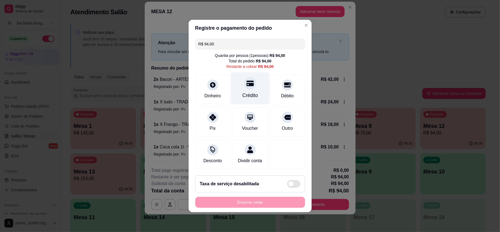
click at [250, 92] on div "Crédito" at bounding box center [250, 95] width 16 height 7
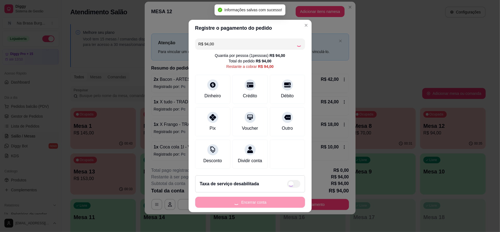
type input "R$ 0,00"
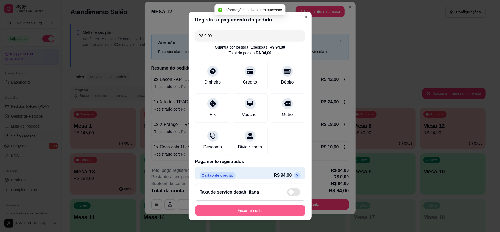
click at [259, 205] on button "Encerrar conta" at bounding box center [250, 210] width 110 height 11
click at [251, 207] on button "Encerrar conta" at bounding box center [250, 210] width 110 height 11
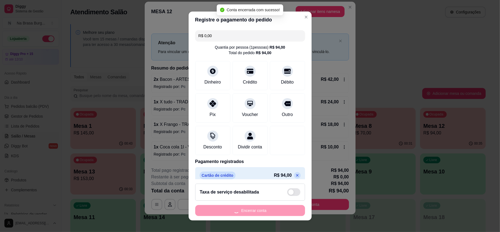
scroll to position [0, 0]
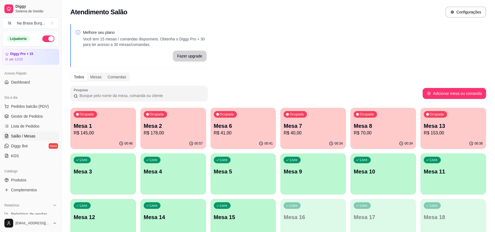
click at [158, 131] on p "R$ 178,00" at bounding box center [173, 133] width 59 height 7
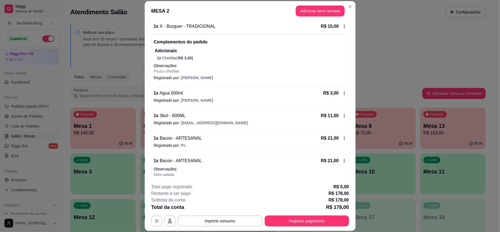
scroll to position [146, 0]
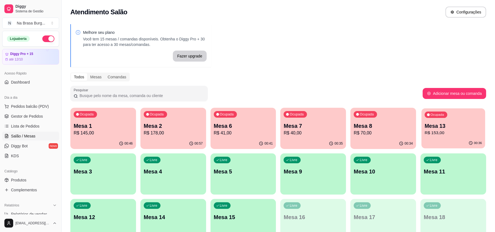
click at [443, 144] on div "00:36" at bounding box center [453, 143] width 64 height 10
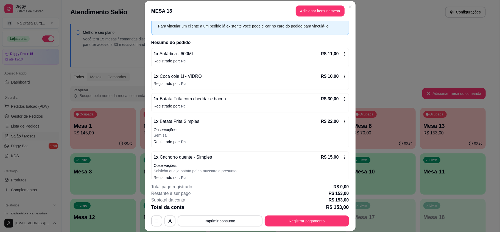
scroll to position [37, 0]
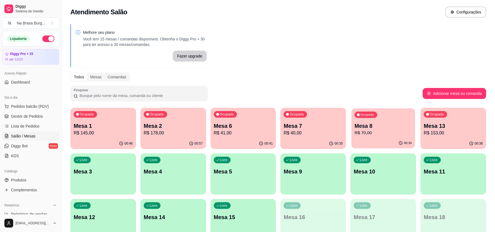
click at [397, 110] on div "Ocupada Mesa 8 R$ 70,00" at bounding box center [383, 123] width 64 height 30
click at [99, 108] on div "Ocupada Mesa 1 R$ 145,00" at bounding box center [103, 123] width 64 height 30
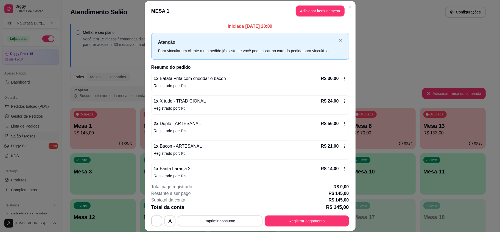
scroll to position [6, 0]
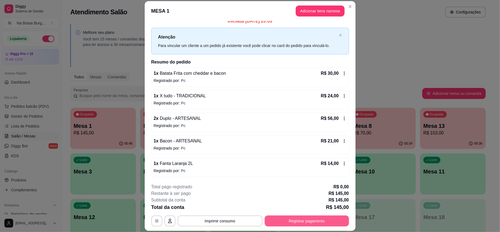
click at [318, 215] on div "**********" at bounding box center [250, 220] width 198 height 11
click at [307, 223] on button "Registrar pagamento" at bounding box center [307, 220] width 84 height 11
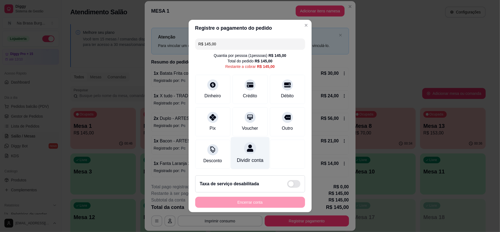
click at [249, 152] on div "Dividir conta" at bounding box center [250, 153] width 39 height 32
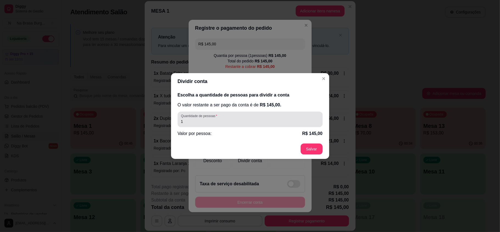
click at [245, 121] on input "1" at bounding box center [250, 121] width 138 height 5
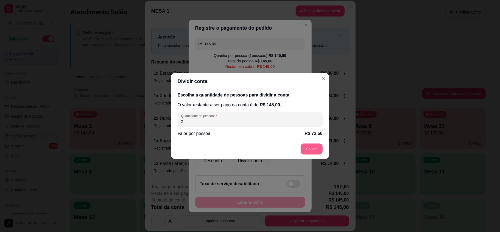
type input "2"
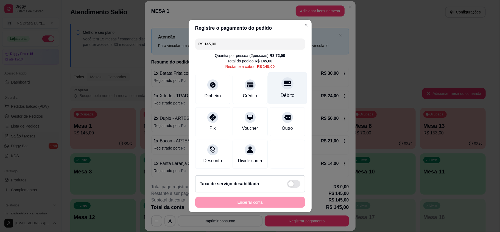
click at [275, 87] on div "Débito" at bounding box center [287, 88] width 39 height 32
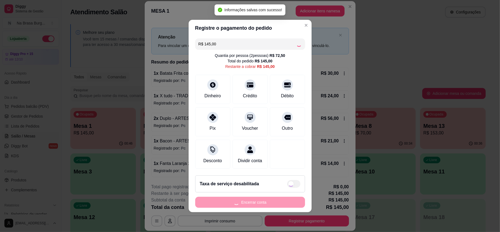
type input "R$ 0,00"
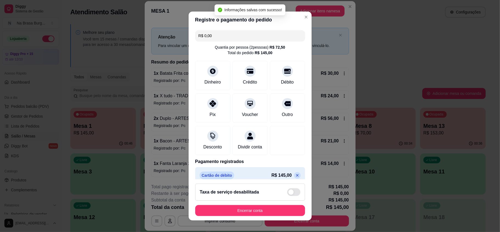
click at [263, 203] on footer "Taxa de serviço desabilitada Encerrar conta" at bounding box center [250, 199] width 123 height 41
click at [263, 207] on button "Encerrar conta" at bounding box center [250, 210] width 110 height 11
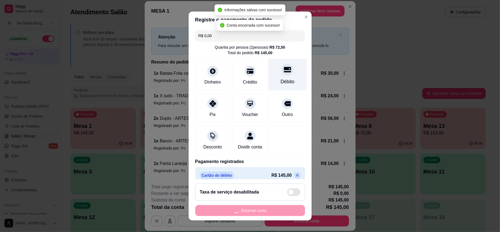
scroll to position [0, 0]
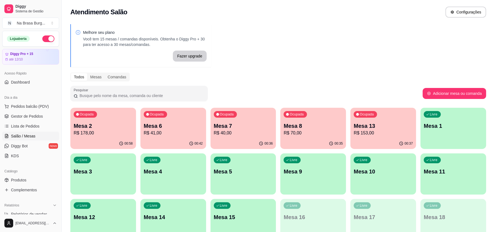
click at [288, 77] on div "Todos Mesas Comandas" at bounding box center [278, 77] width 416 height 9
click at [105, 135] on p "R$ 178,00" at bounding box center [103, 133] width 59 height 7
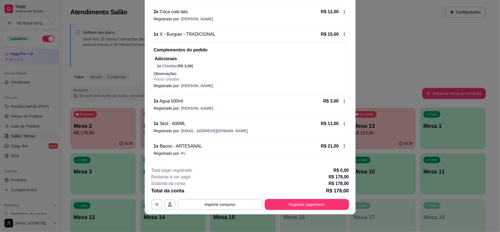
scroll to position [154, 0]
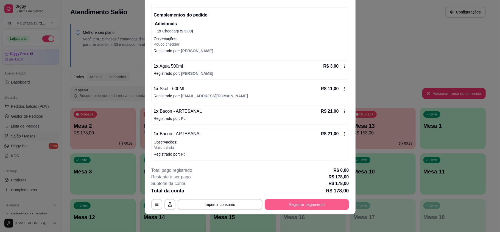
click at [322, 209] on button "Registrar pagamento" at bounding box center [307, 204] width 84 height 11
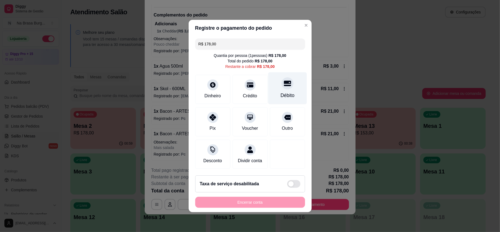
click at [283, 97] on div "Débito" at bounding box center [287, 88] width 39 height 32
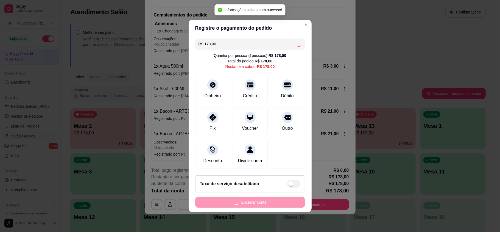
type input "R$ 0,00"
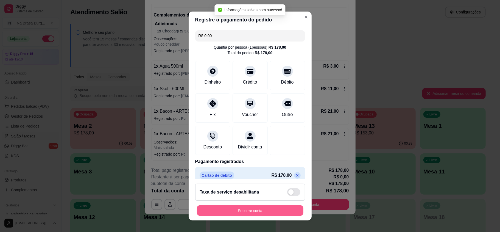
click at [267, 205] on button "Encerrar conta" at bounding box center [250, 210] width 107 height 11
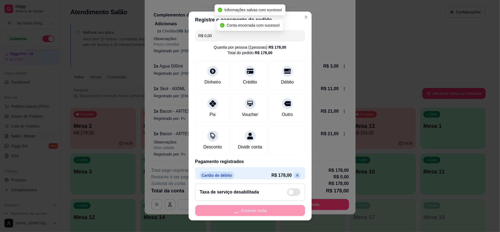
scroll to position [0, 0]
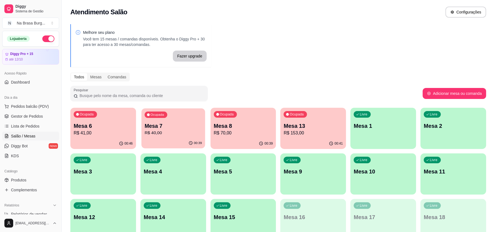
click at [165, 134] on p "R$ 40,00" at bounding box center [172, 133] width 57 height 6
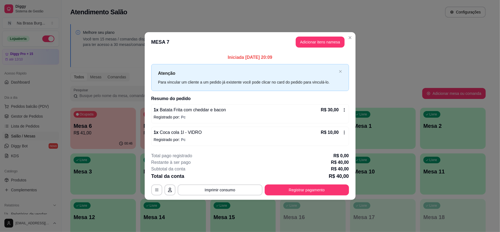
click at [315, 180] on div "**********" at bounding box center [250, 173] width 198 height 43
click at [315, 185] on button "Registrar pagamento" at bounding box center [307, 189] width 82 height 11
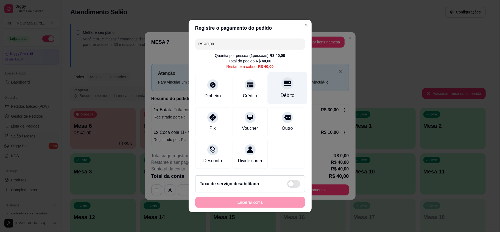
click at [280, 93] on div "Débito" at bounding box center [287, 95] width 14 height 7
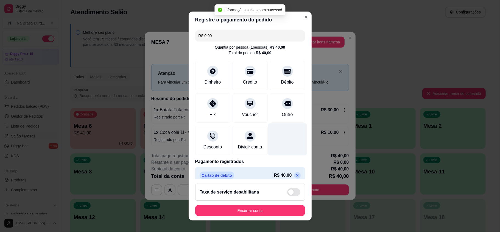
type input "R$ 0,00"
click at [262, 208] on button "Encerrar conta" at bounding box center [250, 210] width 110 height 11
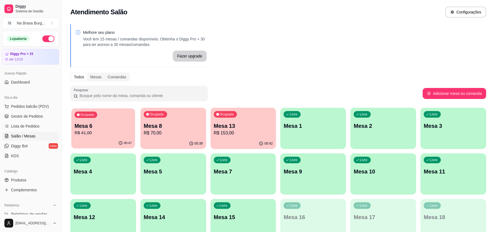
click at [113, 127] on p "Mesa 6" at bounding box center [102, 125] width 57 height 7
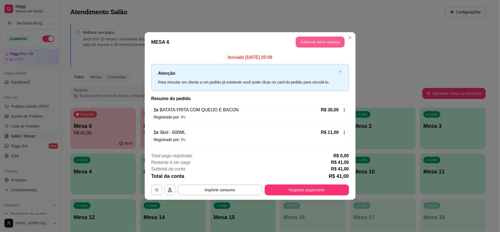
click at [304, 42] on button "Adicionar itens na mesa" at bounding box center [320, 42] width 49 height 11
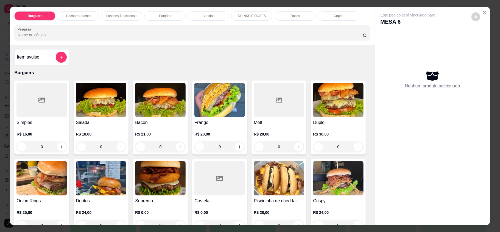
click at [209, 16] on p "Bebidas" at bounding box center [209, 16] width 12 height 4
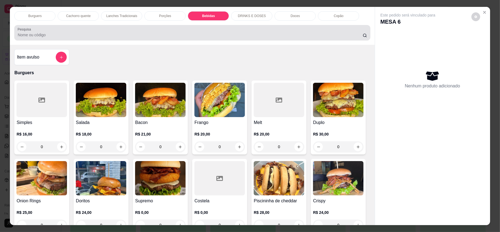
scroll to position [10, 0]
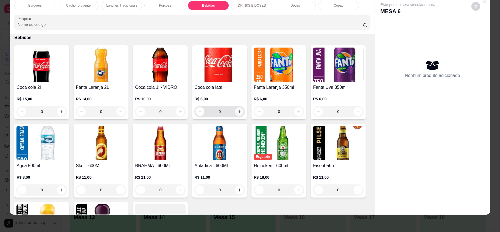
click at [238, 110] on icon "increase-product-quantity" at bounding box center [240, 112] width 4 height 4
type input "1"
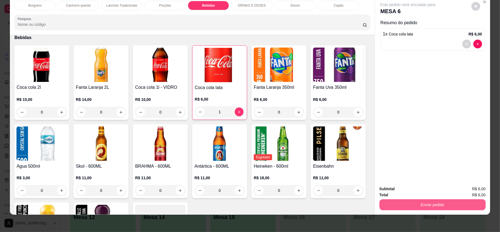
click at [416, 204] on button "Enviar pedido" at bounding box center [433, 204] width 106 height 11
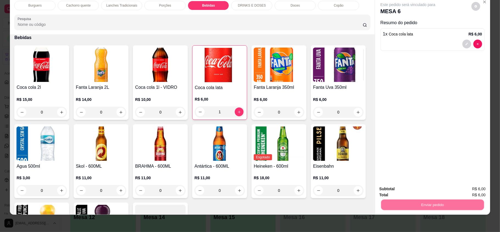
click at [418, 189] on button "Registrar cliente" at bounding box center [434, 191] width 36 height 10
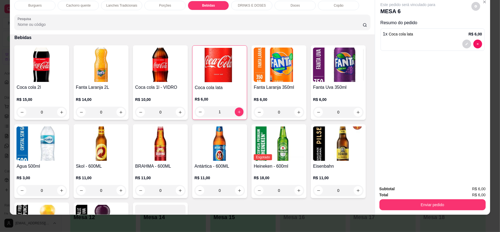
click at [322, 98] on div "Coca cola 2l R$ 15,00 0 Fanta Laranja 2L R$ 14,00 0 Coca cola 1l - VIDRO R$ 10,…" at bounding box center [192, 164] width 356 height 238
click at [418, 204] on button "Enviar pedido" at bounding box center [433, 204] width 106 height 11
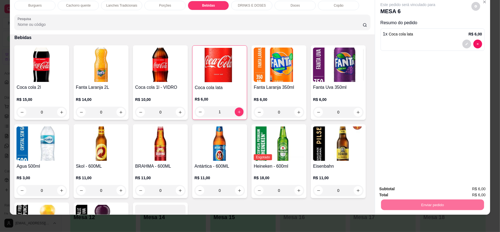
click at [469, 193] on button "Enviar pedido" at bounding box center [471, 191] width 30 height 10
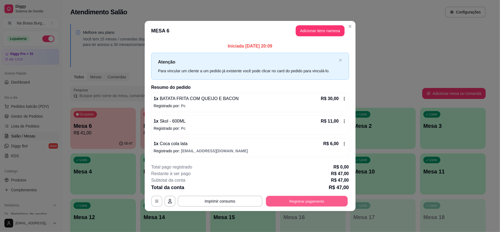
click at [334, 201] on button "Registrar pagamento" at bounding box center [307, 201] width 82 height 11
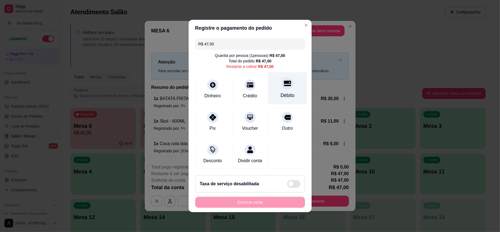
click at [284, 80] on icon at bounding box center [287, 83] width 7 height 7
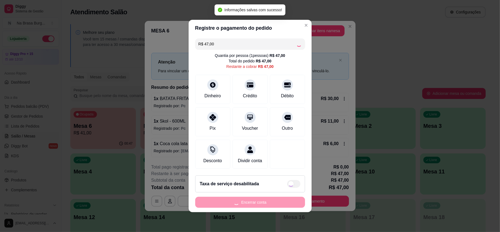
type input "R$ 0,00"
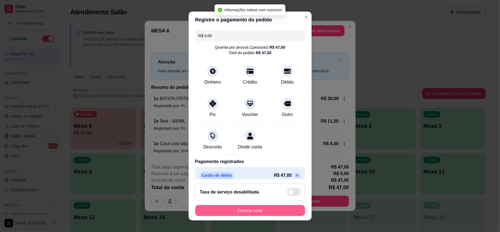
click at [273, 207] on button "Encerrar conta" at bounding box center [250, 210] width 110 height 11
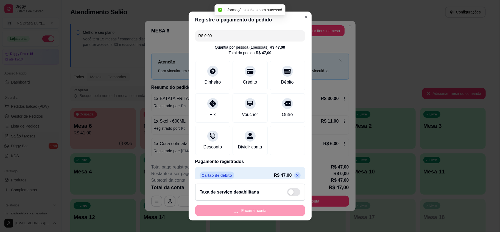
click at [272, 207] on div "Encerrar conta" at bounding box center [250, 210] width 110 height 11
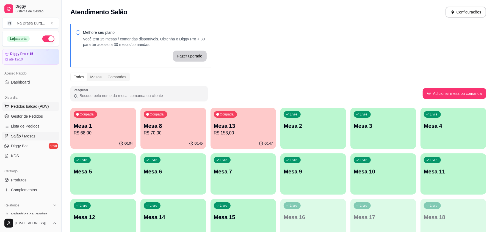
drag, startPoint x: 31, startPoint y: 101, endPoint x: 35, endPoint y: 106, distance: 7.0
click at [31, 101] on div "Dia a dia" at bounding box center [30, 97] width 57 height 9
click at [35, 106] on span "Pedidos balcão (PDV)" at bounding box center [30, 106] width 38 height 5
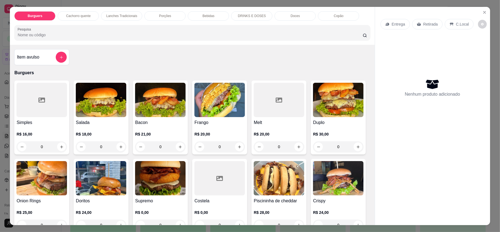
scroll to position [220, 0]
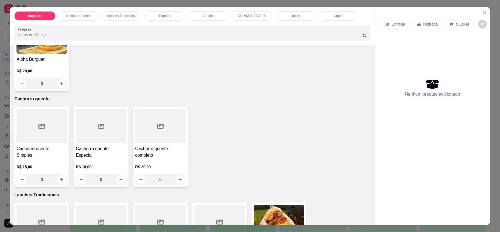
click at [67, 86] on div "0" at bounding box center [41, 83] width 51 height 11
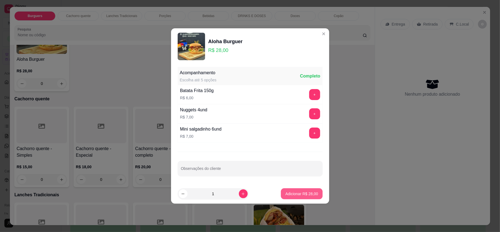
click at [290, 195] on p "Adicionar R$ 28,00" at bounding box center [301, 193] width 33 height 5
type input "1"
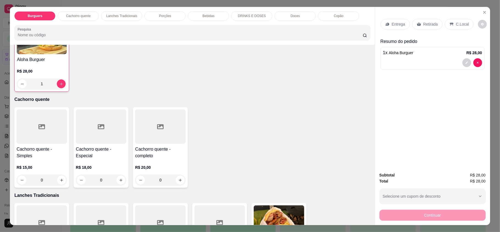
click at [425, 19] on div "Retirada" at bounding box center [427, 24] width 30 height 10
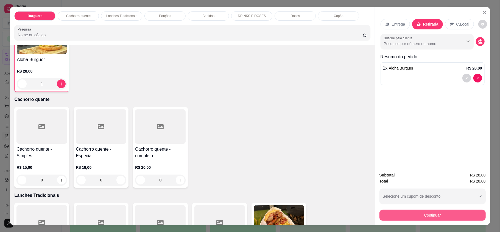
click at [433, 215] on button "Continuar" at bounding box center [433, 215] width 106 height 11
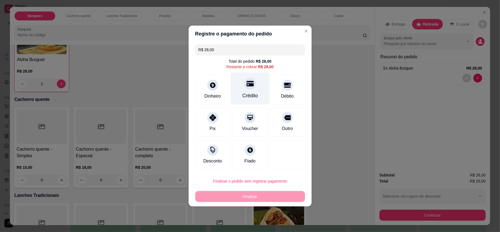
click at [254, 94] on div "Crédito" at bounding box center [250, 95] width 16 height 7
type input "R$ 0,00"
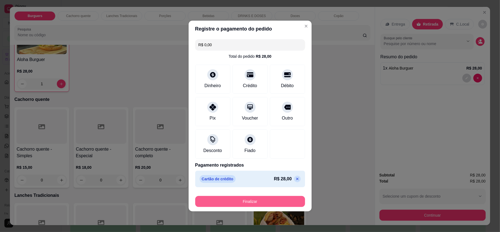
click at [283, 198] on button "Finalizar" at bounding box center [250, 201] width 110 height 11
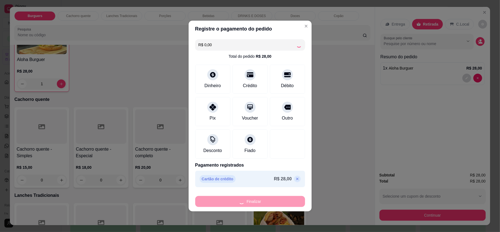
type input "0"
type input "-R$ 28,00"
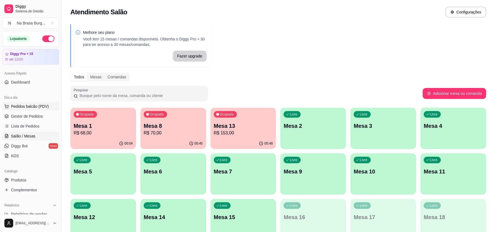
click at [34, 108] on span "Pedidos balcão (PDV)" at bounding box center [30, 106] width 38 height 5
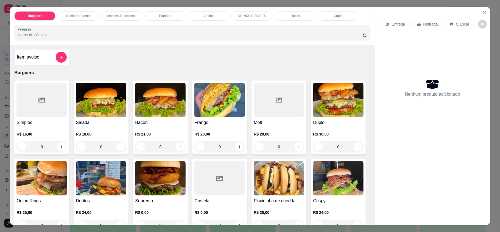
click at [119, 16] on p "Lanches Tradicionais" at bounding box center [121, 16] width 31 height 4
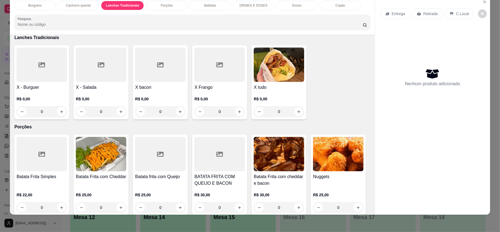
click at [59, 115] on div "0" at bounding box center [41, 111] width 51 height 11
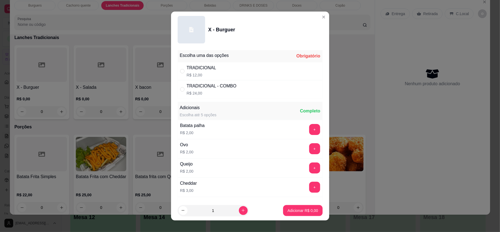
click at [191, 69] on div "TRADICIONAL" at bounding box center [202, 68] width 30 height 7
radio input "true"
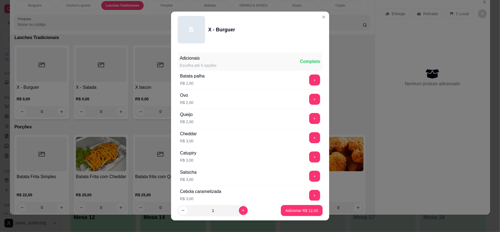
scroll to position [110, 0]
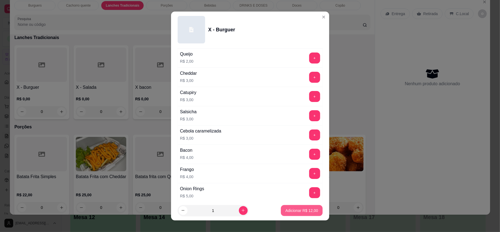
click at [286, 210] on p "Adicionar R$ 12,00" at bounding box center [301, 210] width 33 height 5
type input "1"
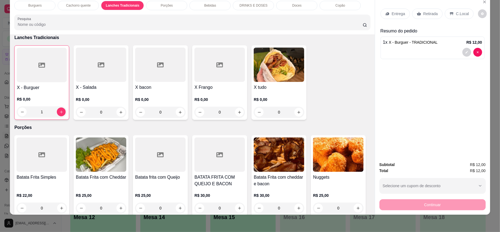
click at [178, 111] on div "0" at bounding box center [160, 112] width 51 height 11
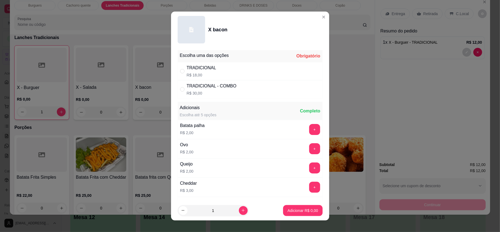
click at [221, 76] on div "TRADICIONAL R$ 18,00" at bounding box center [250, 71] width 145 height 18
radio input "true"
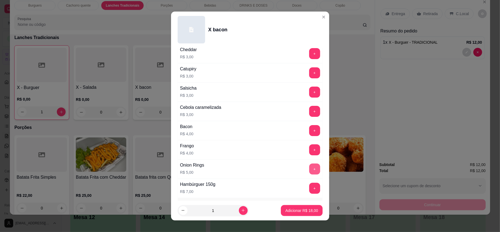
scroll to position [146, 0]
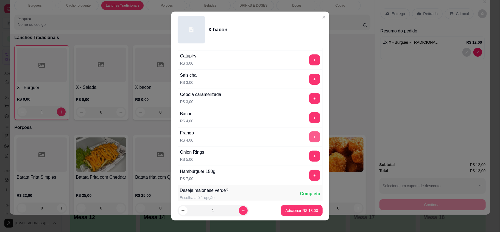
click at [309, 142] on button "+" at bounding box center [314, 136] width 11 height 11
click at [298, 210] on p "Adicionar R$ 22,00" at bounding box center [302, 210] width 32 height 5
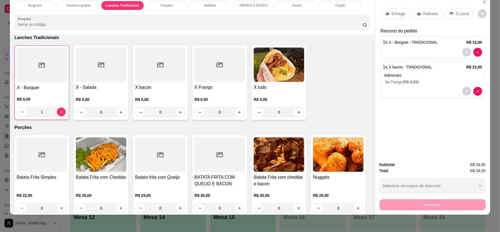
click at [296, 111] on div "0" at bounding box center [279, 112] width 51 height 11
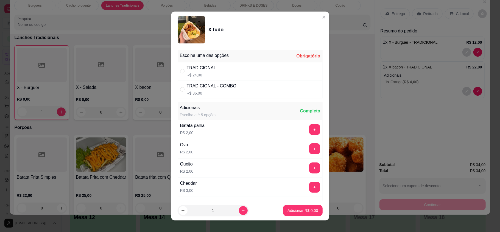
click at [275, 78] on div "TRADICIONAL R$ 24,00" at bounding box center [250, 71] width 145 height 18
radio input "true"
click at [303, 210] on p "Adicionar R$ 24,00" at bounding box center [302, 210] width 32 height 5
type input "1"
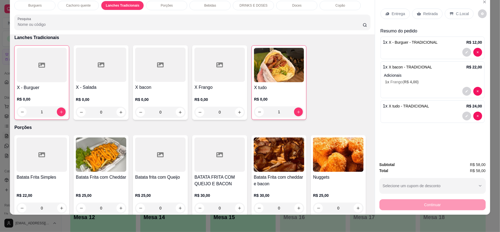
click at [176, 112] on div "0" at bounding box center [160, 112] width 51 height 11
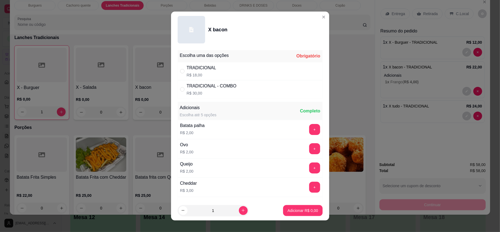
click at [230, 75] on div "TRADICIONAL R$ 18,00" at bounding box center [250, 71] width 145 height 18
radio input "true"
click at [286, 209] on p "Adicionar R$ 18,00" at bounding box center [302, 210] width 32 height 5
type input "1"
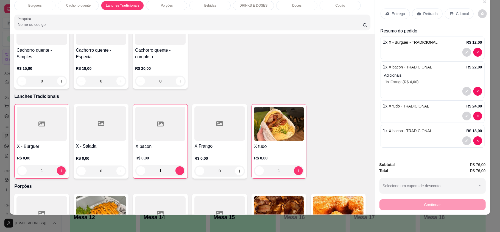
scroll to position [293, 0]
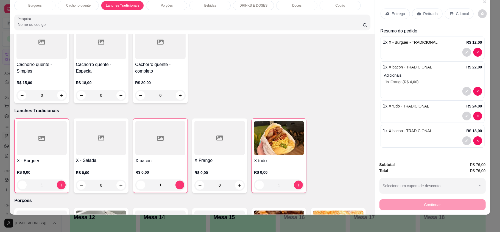
click at [416, 131] on span "X bacon - TRADICIONAL" at bounding box center [410, 131] width 43 height 4
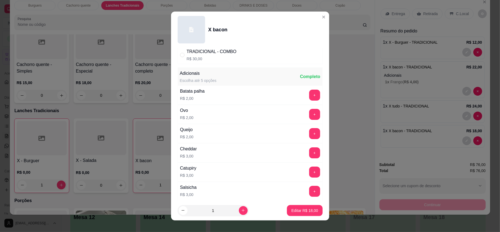
scroll to position [73, 0]
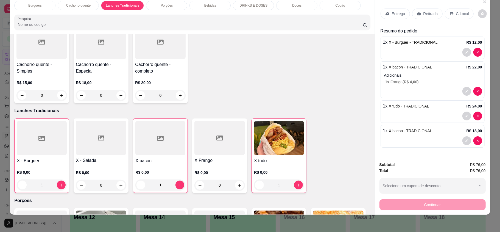
click at [415, 71] on div "1 x X bacon - TRADICIONAL R$ 22,00 Adicionais 1 x Frango ( R$ 4,00 )" at bounding box center [433, 79] width 104 height 37
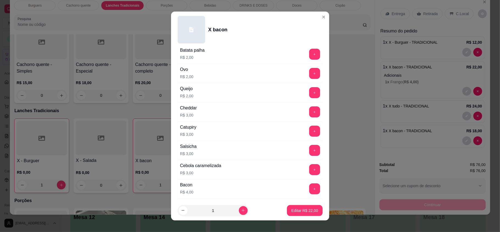
scroll to position [110, 0]
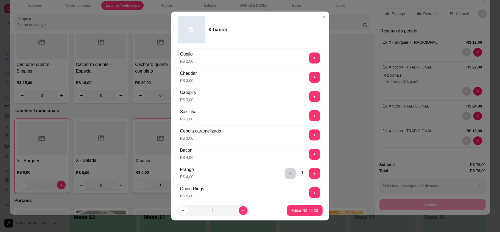
click at [309, 82] on button "+" at bounding box center [314, 77] width 11 height 11
click at [304, 210] on p "Editar R$ 25,00" at bounding box center [304, 210] width 27 height 5
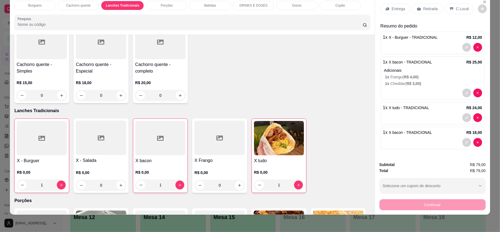
scroll to position [11, 0]
click at [388, 4] on div "Entrega" at bounding box center [395, 9] width 29 height 10
click at [208, 5] on p "Bebidas" at bounding box center [210, 5] width 12 height 4
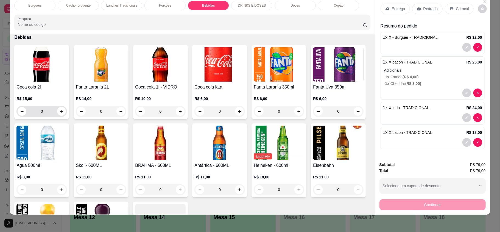
click at [57, 110] on button "increase-product-quantity" at bounding box center [61, 111] width 9 height 9
type input "1"
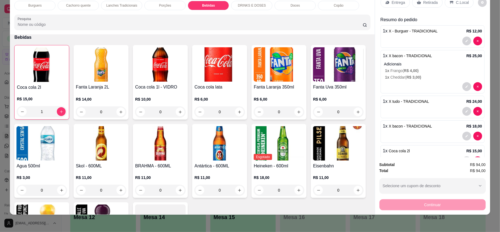
click at [394, 2] on p "Entrega" at bounding box center [398, 2] width 13 height 5
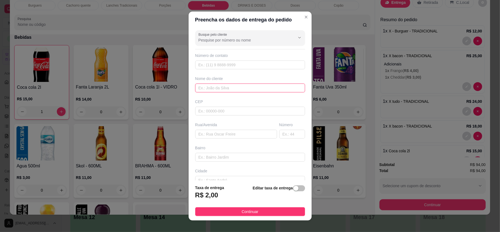
click at [250, 86] on input "text" at bounding box center [250, 88] width 110 height 9
type input "[PERSON_NAME]"
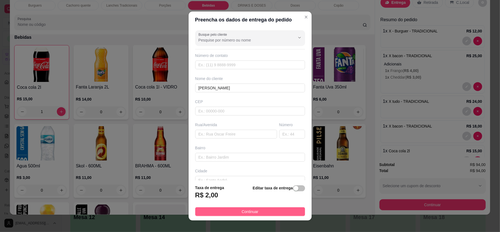
click at [274, 209] on button "Continuar" at bounding box center [250, 211] width 110 height 9
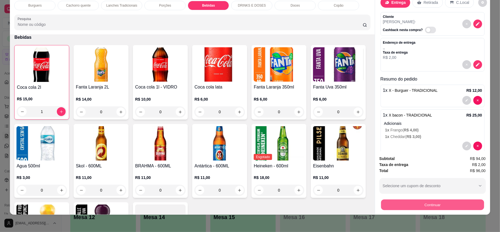
click at [439, 205] on button "Continuar" at bounding box center [432, 204] width 103 height 11
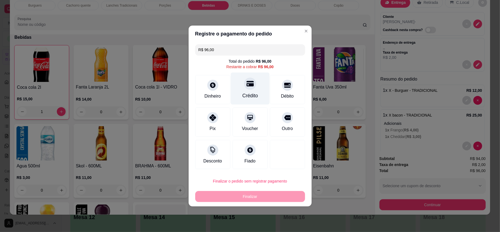
click at [247, 85] on icon at bounding box center [249, 83] width 7 height 5
type input "R$ 0,00"
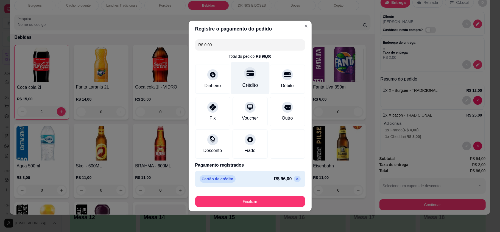
click at [250, 79] on div at bounding box center [250, 73] width 12 height 12
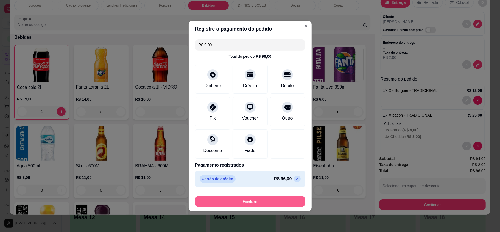
click at [273, 199] on button "Finalizar" at bounding box center [250, 201] width 110 height 11
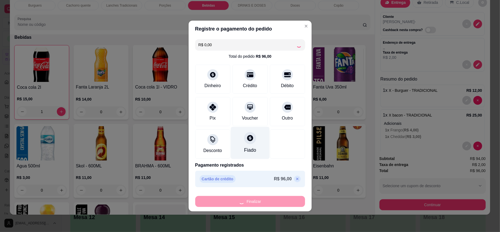
type input "0"
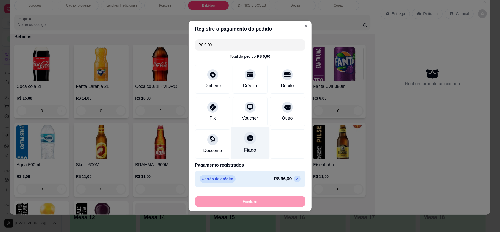
type input "-R$ 96,00"
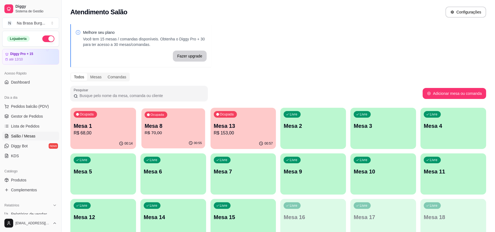
click at [175, 129] on p "Mesa 8" at bounding box center [172, 125] width 57 height 7
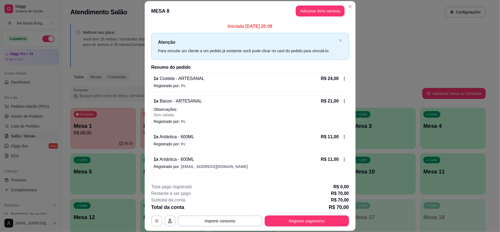
scroll to position [19, 0]
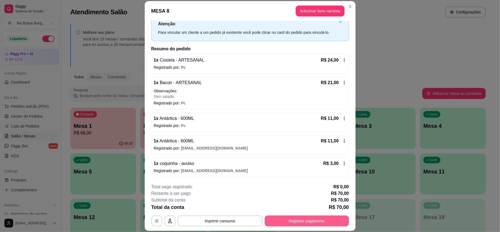
click at [296, 223] on button "Registrar pagamento" at bounding box center [307, 220] width 84 height 11
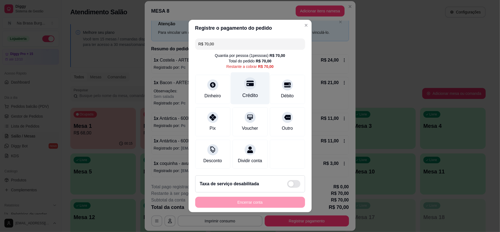
click at [253, 84] on div "Crédito" at bounding box center [250, 88] width 39 height 32
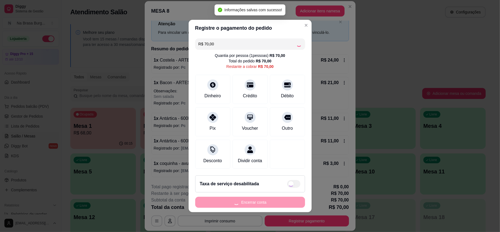
type input "R$ 0,00"
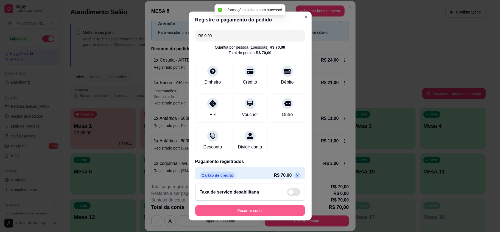
click at [248, 207] on button "Encerrar conta" at bounding box center [250, 210] width 110 height 11
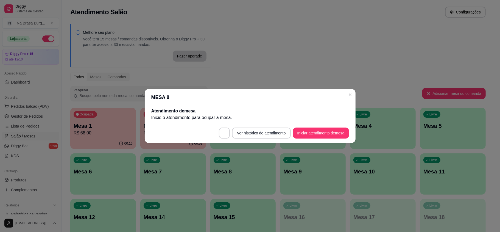
scroll to position [0, 0]
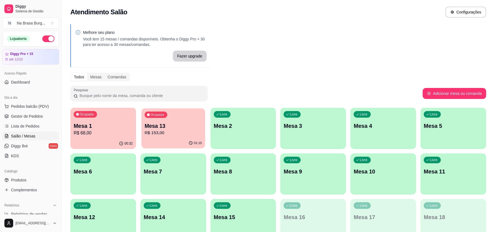
click at [178, 126] on p "Mesa 13" at bounding box center [172, 125] width 57 height 7
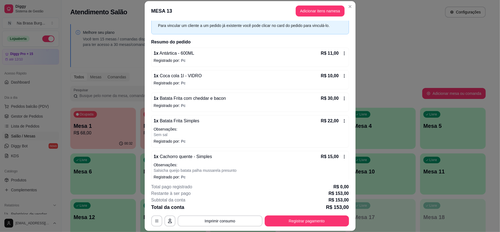
scroll to position [37, 0]
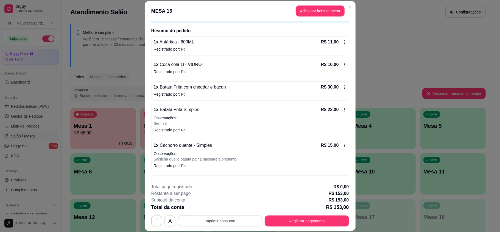
click at [221, 220] on button "Imprimir consumo" at bounding box center [220, 220] width 85 height 11
click at [226, 206] on button "IMPRESSORA" at bounding box center [219, 208] width 40 height 9
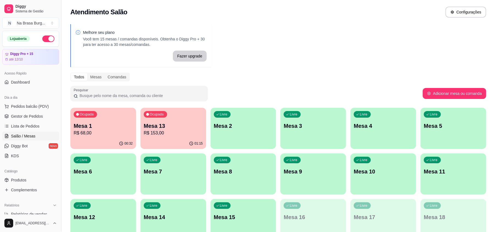
click at [166, 114] on div "Ocupada" at bounding box center [155, 114] width 23 height 7
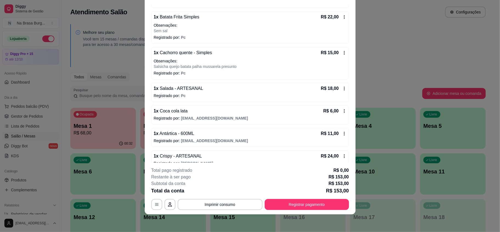
scroll to position [146, 0]
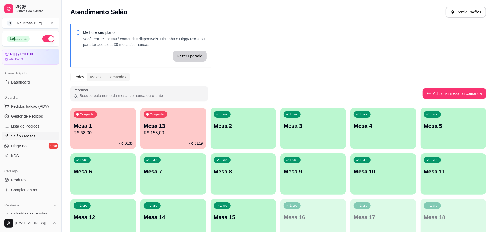
click at [109, 128] on p "Mesa 1" at bounding box center [103, 126] width 59 height 8
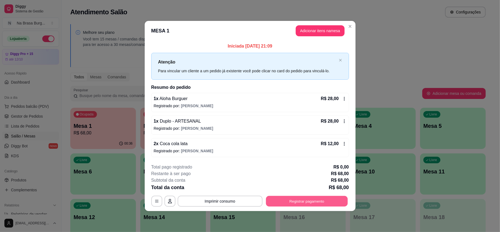
click at [310, 203] on button "Registrar pagamento" at bounding box center [307, 201] width 82 height 11
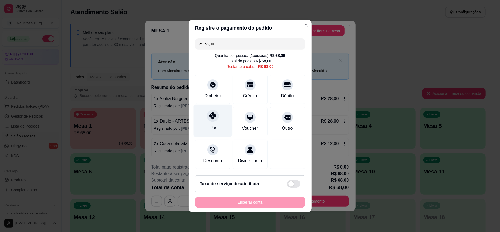
drag, startPoint x: 210, startPoint y: 120, endPoint x: 213, endPoint y: 125, distance: 5.8
click at [210, 120] on div "Pix" at bounding box center [212, 121] width 39 height 32
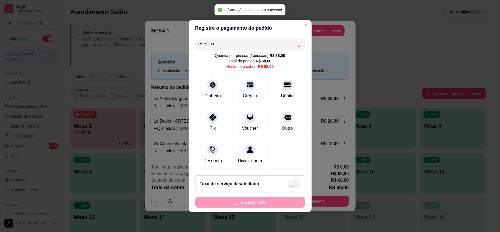
type input "R$ 0,00"
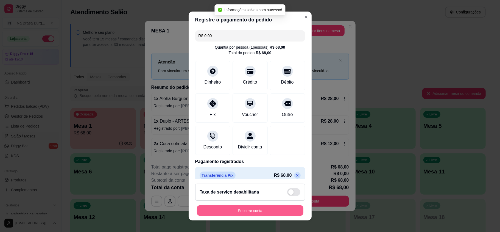
click at [253, 208] on button "Encerrar conta" at bounding box center [250, 210] width 107 height 11
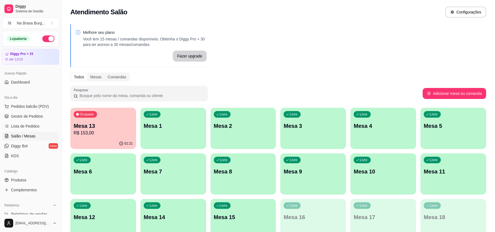
click at [105, 134] on p "R$ 153,00" at bounding box center [103, 133] width 59 height 7
click at [27, 129] on span "Lista de Pedidos" at bounding box center [25, 125] width 29 height 5
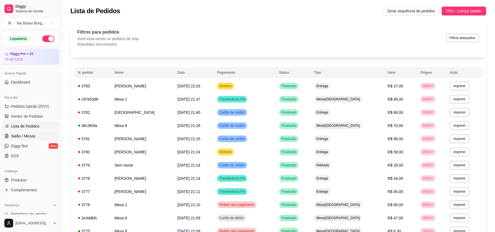
click at [28, 139] on span "Salão / Mesas" at bounding box center [23, 135] width 24 height 5
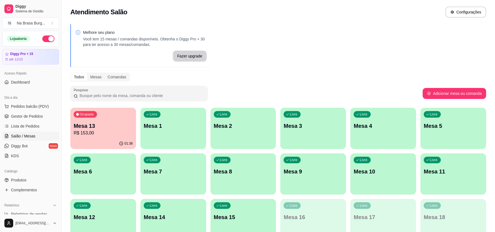
click at [305, 122] on p "Mesa 3" at bounding box center [312, 126] width 59 height 8
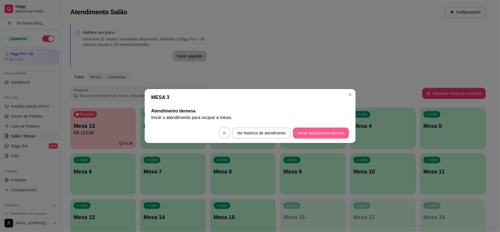
click at [317, 134] on button "Iniciar atendimento de mesa" at bounding box center [321, 132] width 56 height 11
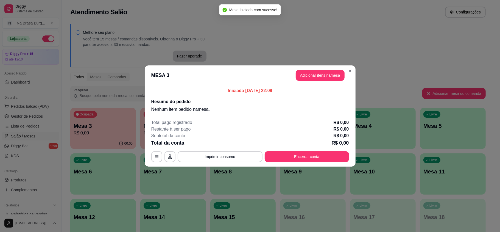
click at [311, 69] on header "MESA 3 Adicionar itens na mesa" at bounding box center [250, 75] width 211 height 20
click at [324, 75] on button "Adicionar itens na mesa" at bounding box center [320, 75] width 49 height 11
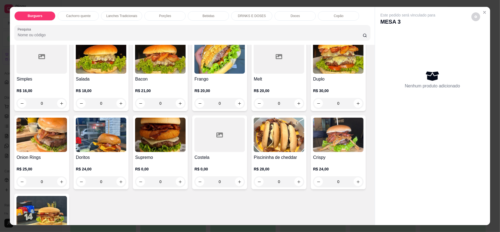
scroll to position [110, 0]
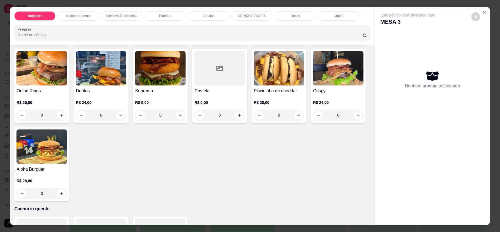
click at [67, 193] on div "0" at bounding box center [41, 193] width 51 height 11
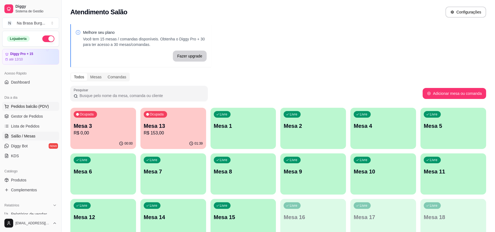
click at [30, 104] on span "Pedidos balcão (PDV)" at bounding box center [30, 106] width 38 height 5
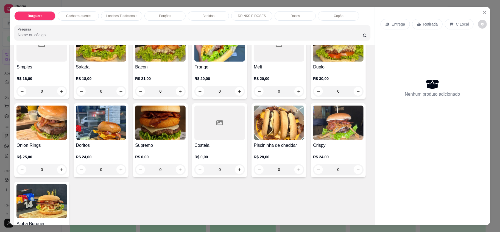
scroll to position [110, 0]
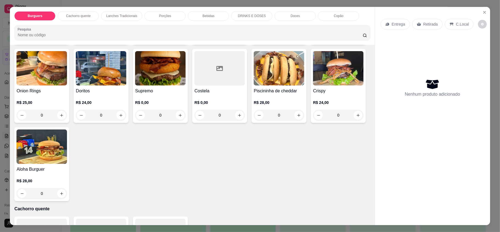
click at [67, 172] on h4 "Aloha Burguer" at bounding box center [41, 169] width 51 height 7
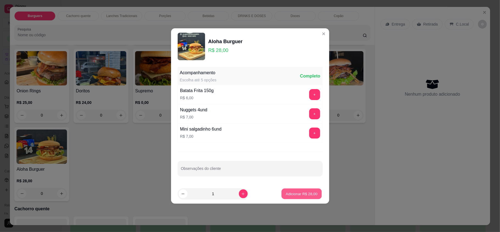
click at [295, 192] on p "Adicionar R$ 28,00" at bounding box center [302, 193] width 32 height 5
type input "1"
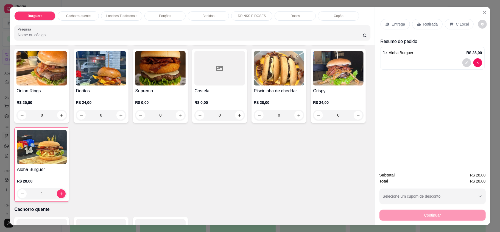
click at [120, 16] on p "Lanches Tradicionais" at bounding box center [121, 16] width 31 height 4
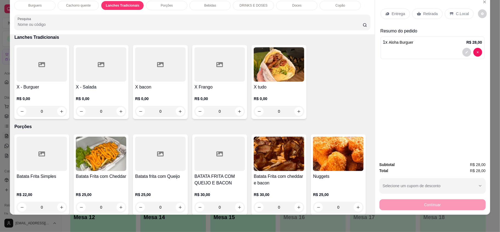
click at [294, 114] on div "0" at bounding box center [279, 111] width 51 height 11
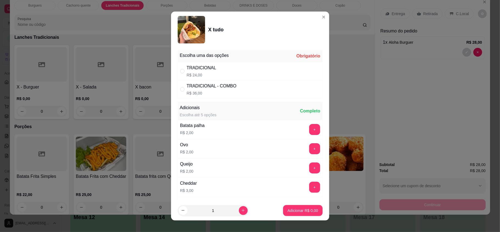
click at [242, 74] on div "TRADICIONAL R$ 24,00" at bounding box center [250, 71] width 145 height 18
radio input "true"
click at [289, 208] on p "Adicionar R$ 24,00" at bounding box center [301, 210] width 33 height 5
type input "1"
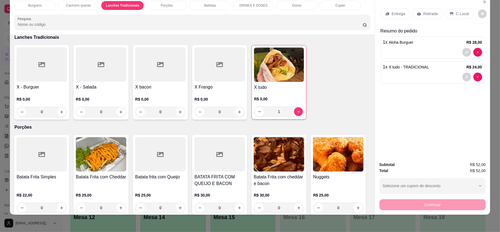
click at [418, 15] on icon at bounding box center [419, 14] width 4 height 4
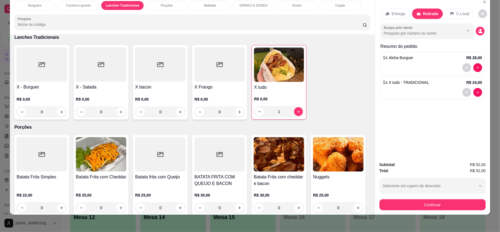
click at [450, 210] on div "Subtotal R$ 52,00 Total R$ 52,00 Selecione um cupom de desconto CLIENTEVIP Sele…" at bounding box center [432, 185] width 115 height 57
click at [450, 205] on button "Continuar" at bounding box center [433, 204] width 106 height 11
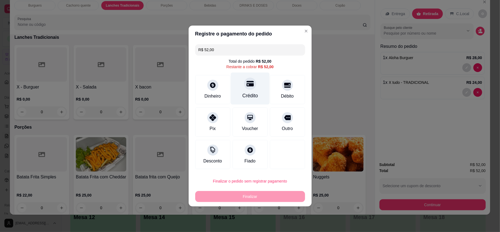
click at [244, 84] on div at bounding box center [250, 83] width 12 height 12
type input "R$ 0,00"
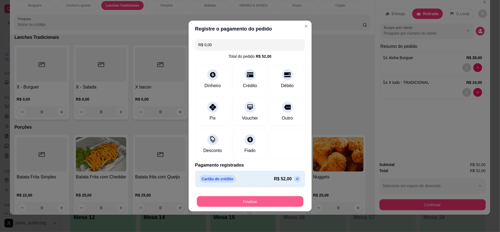
click at [274, 204] on button "Finalizar" at bounding box center [250, 201] width 107 height 11
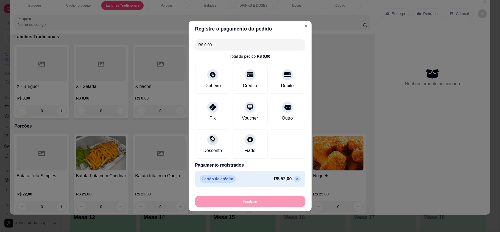
type input "0"
type input "-R$ 52,00"
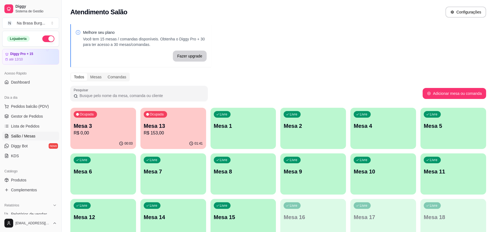
click at [187, 138] on div "Ocupada Mesa 13 R$ 153,00" at bounding box center [173, 123] width 66 height 30
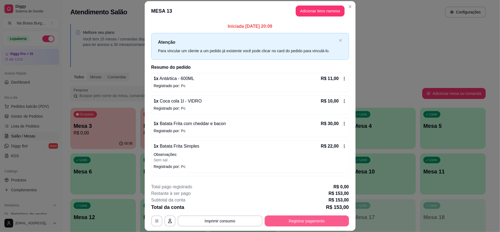
click at [303, 222] on button "Registrar pagamento" at bounding box center [307, 220] width 84 height 11
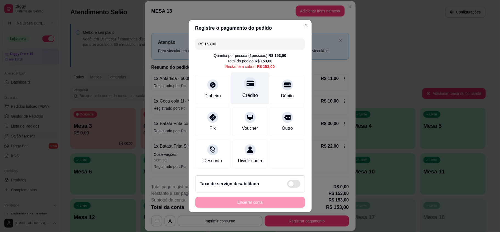
click at [244, 92] on div "Crédito" at bounding box center [250, 95] width 16 height 7
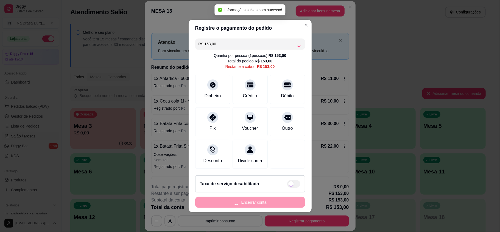
type input "R$ 0,00"
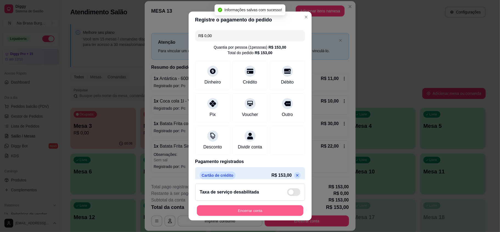
click at [257, 205] on button "Encerrar conta" at bounding box center [250, 210] width 107 height 11
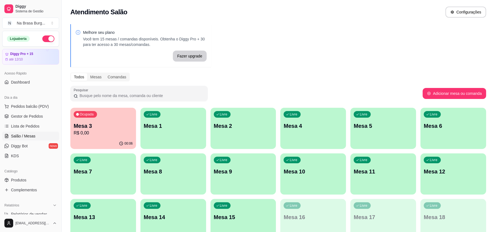
click at [226, 52] on div "Melhore seu plano Você tem 15 mesas / comandas disponíveis. Obtenha o Diggy Pro…" at bounding box center [278, 134] width 433 height 226
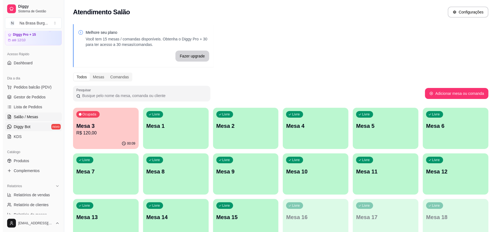
scroll to position [37, 0]
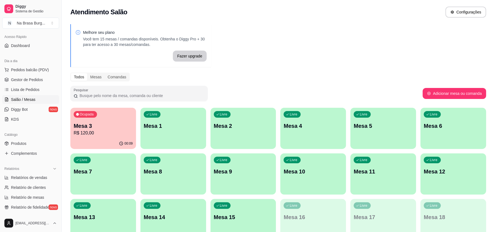
click at [95, 126] on p "Mesa 3" at bounding box center [103, 126] width 59 height 8
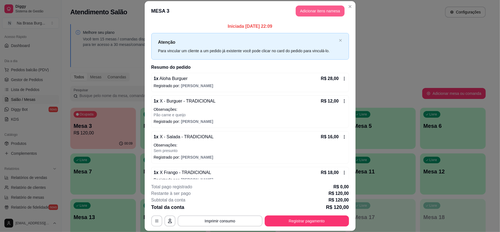
click at [319, 12] on button "Adicionar itens na mesa" at bounding box center [320, 10] width 49 height 11
click at [218, 13] on div "Bebidas" at bounding box center [208, 15] width 41 height 9
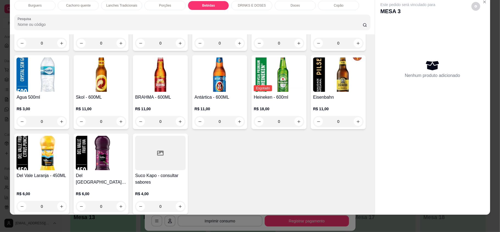
scroll to position [703, 0]
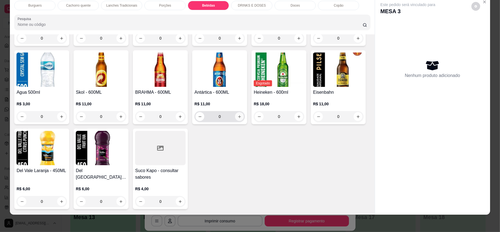
click at [244, 120] on button "increase-product-quantity" at bounding box center [239, 116] width 9 height 9
type input "1"
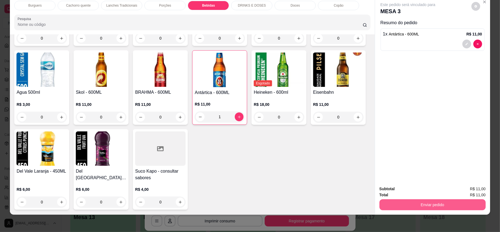
click at [405, 203] on button "Enviar pedido" at bounding box center [433, 204] width 106 height 11
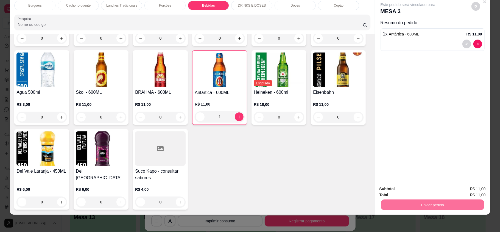
click at [466, 194] on button "Enviar pedido" at bounding box center [470, 191] width 31 height 10
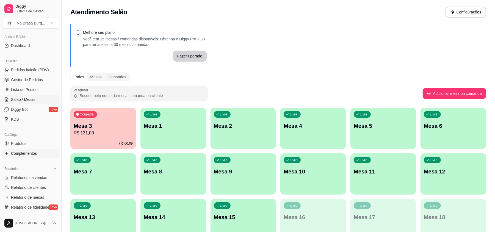
scroll to position [110, 0]
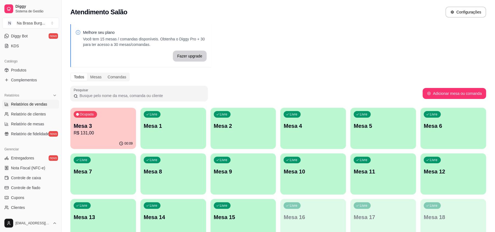
click at [42, 103] on span "Relatórios de vendas" at bounding box center [29, 103] width 36 height 5
select select "ALL"
select select "0"
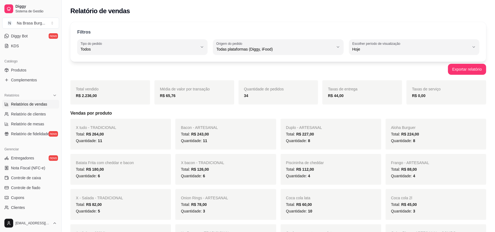
click at [38, 103] on span "Relatórios de vendas" at bounding box center [29, 103] width 36 height 5
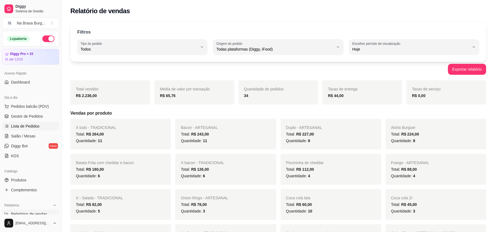
click at [38, 126] on span "Lista de Pedidos" at bounding box center [25, 125] width 29 height 5
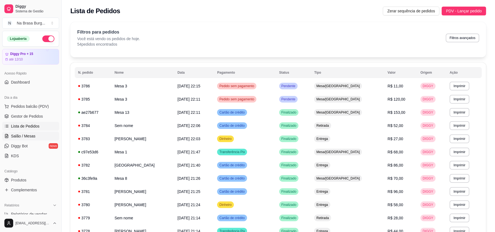
click at [38, 134] on link "Salão / Mesas" at bounding box center [30, 136] width 57 height 9
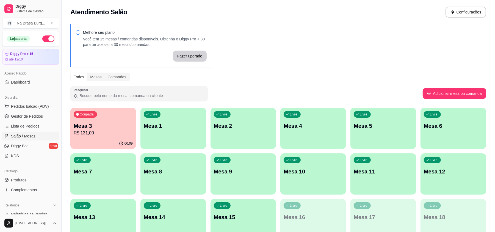
click at [94, 118] on div "Ocupada Mesa 3 R$ 131,00" at bounding box center [103, 123] width 66 height 30
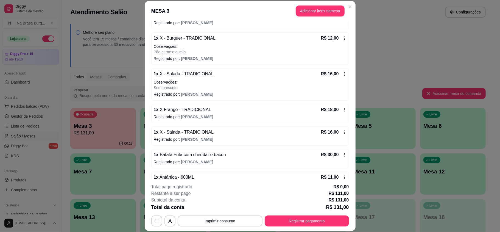
scroll to position [78, 0]
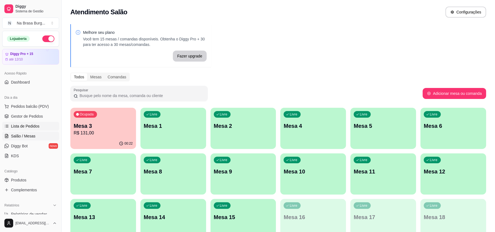
click at [30, 126] on span "Lista de Pedidos" at bounding box center [25, 125] width 29 height 5
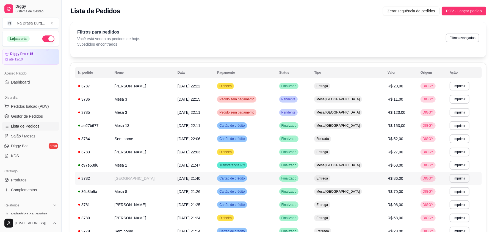
click at [182, 180] on span "[DATE] 21:40" at bounding box center [188, 178] width 23 height 4
click at [35, 100] on div "Dia a dia" at bounding box center [30, 97] width 57 height 9
click at [41, 104] on span "Pedidos balcão (PDV)" at bounding box center [30, 106] width 38 height 5
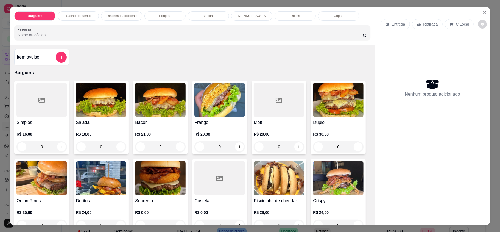
click at [114, 12] on div "Lanches Tradicionais" at bounding box center [121, 15] width 41 height 9
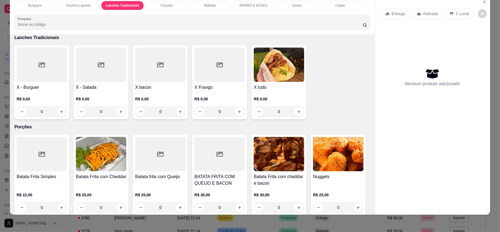
click at [119, 111] on div "0" at bounding box center [101, 111] width 51 height 11
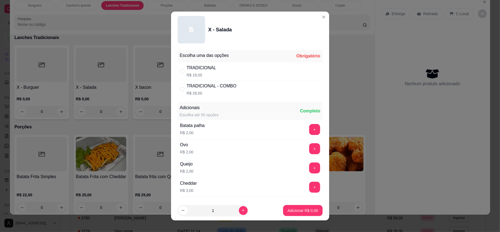
click at [210, 67] on div "TRADICIONAL" at bounding box center [202, 68] width 30 height 7
radio input "true"
click at [282, 207] on button "Adicionar R$ 16,00" at bounding box center [302, 210] width 40 height 11
type input "1"
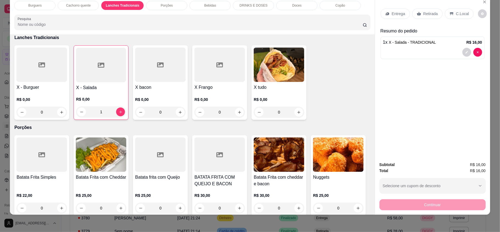
click at [49, 8] on div "Burguers" at bounding box center [34, 5] width 41 height 9
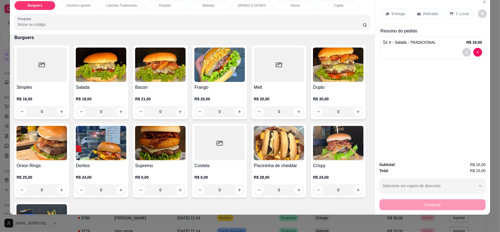
click at [293, 110] on div "0" at bounding box center [279, 111] width 51 height 11
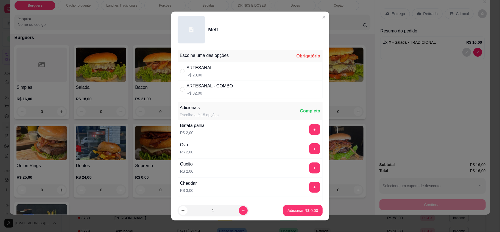
click at [245, 73] on div "ARTESANAL R$ 20,00" at bounding box center [250, 71] width 145 height 18
radio input "true"
click at [295, 208] on p "Adicionar R$ 20,00" at bounding box center [301, 210] width 33 height 5
type input "1"
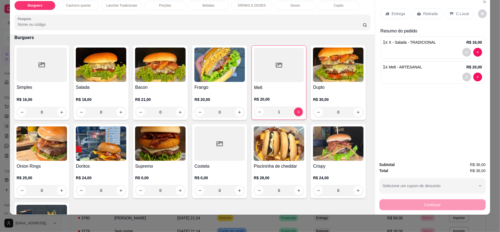
click at [399, 13] on p "Entrega" at bounding box center [398, 13] width 13 height 5
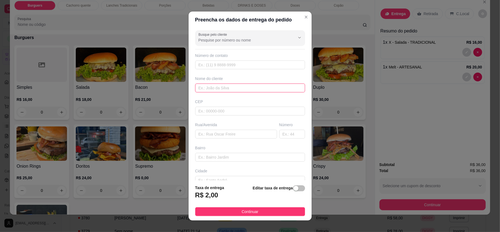
click at [251, 91] on input "text" at bounding box center [250, 88] width 110 height 9
type input "[PERSON_NAME]"
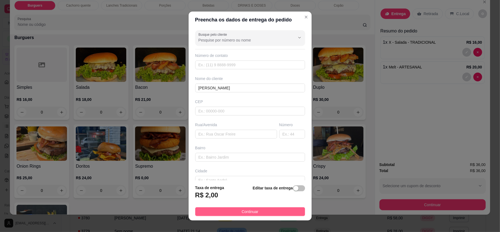
click at [271, 214] on button "Continuar" at bounding box center [250, 211] width 110 height 9
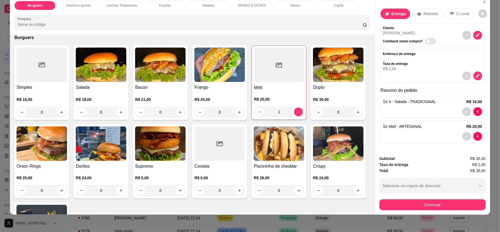
click at [215, 5] on div "Bebidas" at bounding box center [208, 5] width 41 height 9
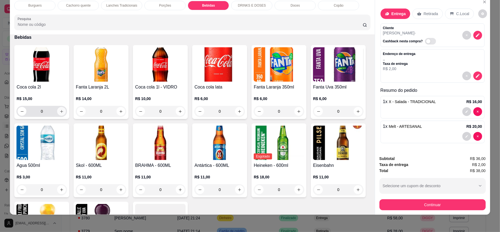
click at [60, 113] on icon "increase-product-quantity" at bounding box center [62, 111] width 4 height 4
type input "1"
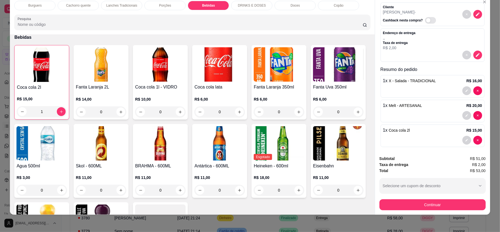
scroll to position [31, 0]
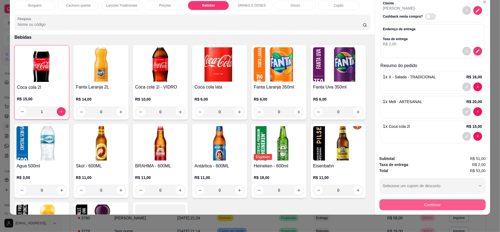
click at [440, 208] on button "Continuar" at bounding box center [433, 204] width 106 height 11
click at [428, 206] on button "Continuar" at bounding box center [433, 204] width 106 height 11
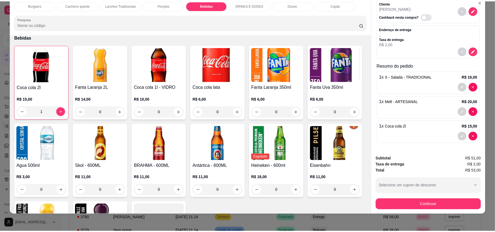
scroll to position [0, 0]
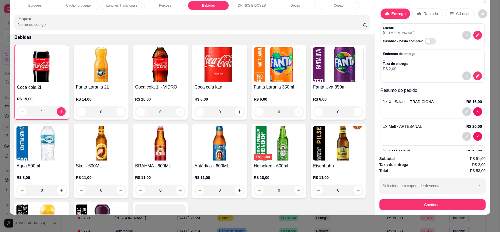
click at [418, 14] on div "Retirada" at bounding box center [428, 14] width 30 height 10
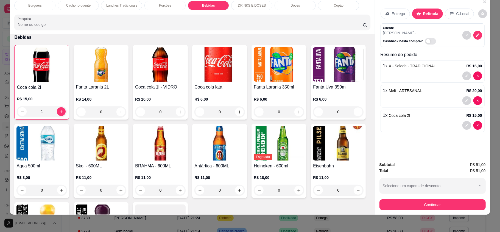
click at [392, 12] on p "Entrega" at bounding box center [398, 13] width 13 height 5
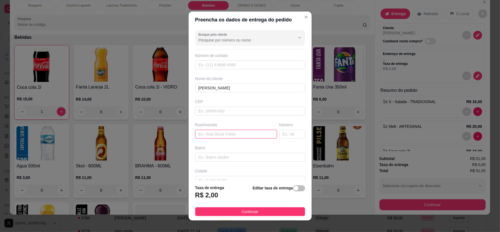
click at [243, 136] on input "text" at bounding box center [236, 134] width 82 height 9
type input "[PERSON_NAME]"
click at [279, 137] on input "text" at bounding box center [292, 134] width 26 height 9
type input "05"
click at [266, 210] on button "Continuar" at bounding box center [250, 211] width 110 height 9
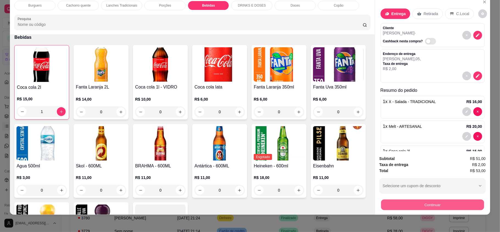
click at [414, 204] on button "Continuar" at bounding box center [432, 204] width 103 height 11
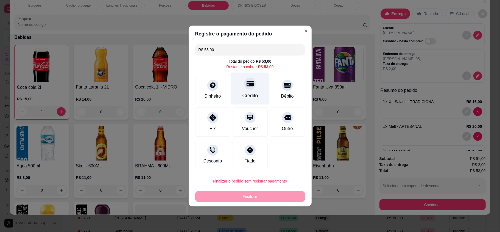
click at [246, 88] on div at bounding box center [250, 83] width 12 height 12
type input "R$ 0,00"
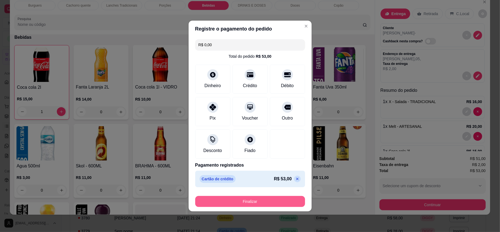
click at [282, 203] on button "Finalizar" at bounding box center [250, 201] width 110 height 11
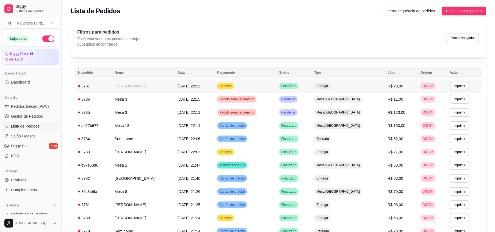
click at [159, 87] on td "[PERSON_NAME]" at bounding box center [142, 85] width 63 height 13
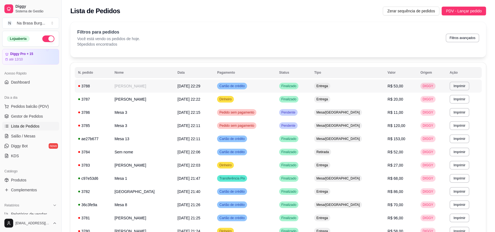
click at [187, 88] on span "[DATE] 22:29" at bounding box center [188, 86] width 23 height 4
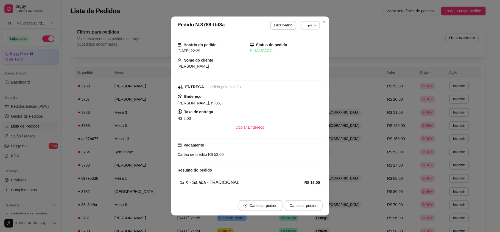
click at [301, 25] on button "Imprimir" at bounding box center [310, 25] width 19 height 9
click at [298, 42] on button "IMPRESSORA" at bounding box center [299, 44] width 40 height 9
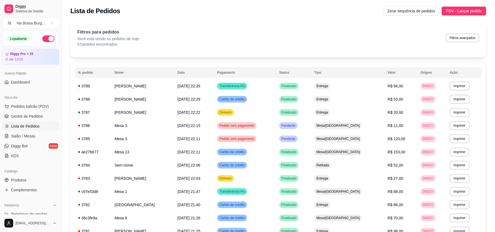
click at [42, 41] on button "button" at bounding box center [48, 38] width 12 height 7
click at [36, 140] on link "Salão / Mesas" at bounding box center [30, 136] width 57 height 9
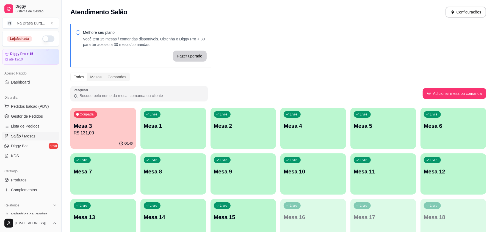
click at [108, 135] on p "R$ 131,00" at bounding box center [103, 133] width 59 height 7
click at [376, 135] on div "Livre Mesa 5" at bounding box center [383, 125] width 66 height 35
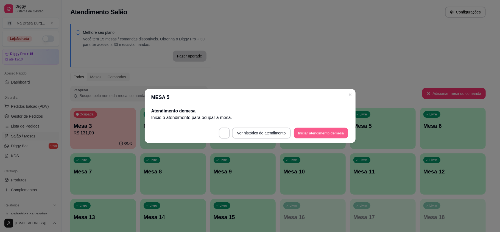
click at [324, 134] on button "Iniciar atendimento de mesa" at bounding box center [321, 133] width 54 height 11
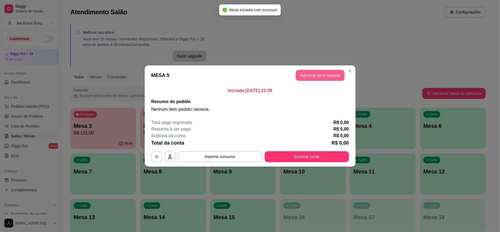
click at [315, 72] on button "Adicionar itens na mesa" at bounding box center [320, 75] width 49 height 11
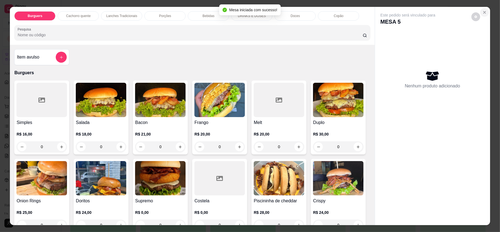
click at [483, 13] on icon "Close" at bounding box center [485, 12] width 4 height 4
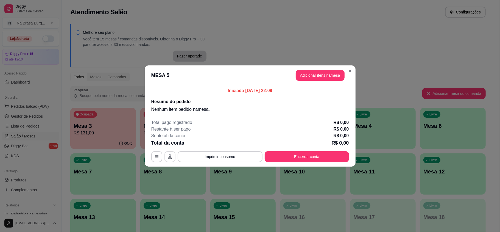
click at [171, 160] on button "button" at bounding box center [170, 156] width 11 height 11
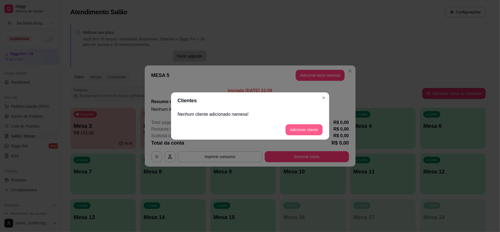
click at [290, 127] on button "Adicionar cliente" at bounding box center [304, 129] width 37 height 11
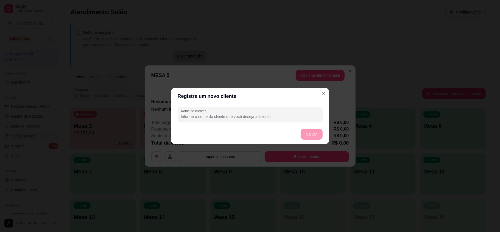
click at [249, 116] on input "Nome do cliente" at bounding box center [250, 116] width 138 height 5
type input "juninhob"
click at [319, 137] on button "Salvar" at bounding box center [312, 134] width 22 height 11
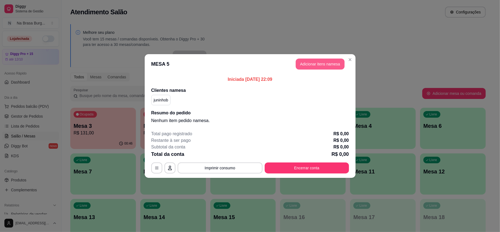
click at [321, 61] on button "Adicionar itens na mesa" at bounding box center [320, 64] width 49 height 11
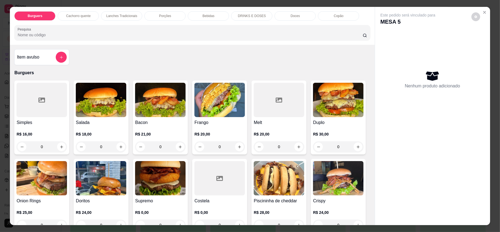
click at [204, 15] on p "Bebidas" at bounding box center [209, 16] width 12 height 4
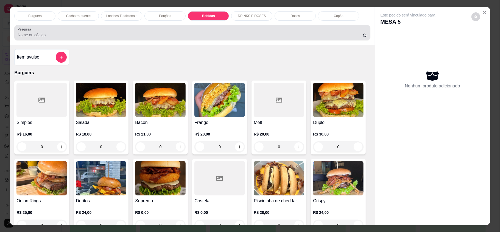
scroll to position [10, 0]
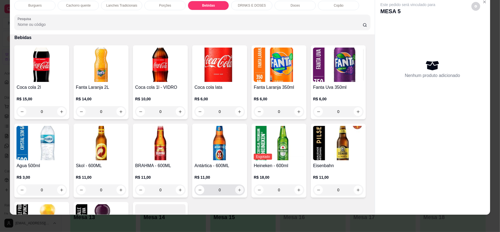
click at [242, 190] on icon "increase-product-quantity" at bounding box center [240, 190] width 4 height 4
type input "1"
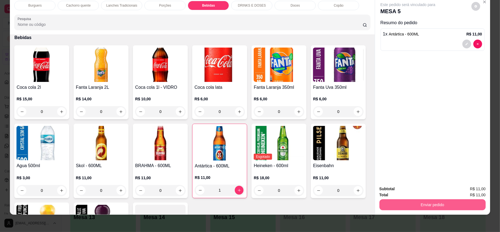
click at [417, 201] on button "Enviar pedido" at bounding box center [433, 204] width 106 height 11
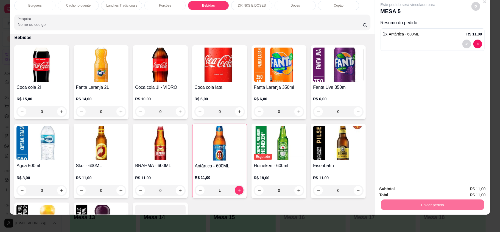
click at [466, 186] on button "Enviar pedido" at bounding box center [470, 191] width 31 height 10
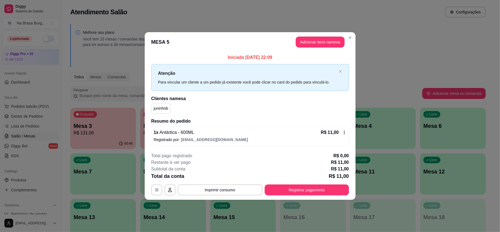
click at [346, 134] on div "1 x Antártica - 600ML R$ 11,00 Registrado por: [EMAIL_ADDRESS][DOMAIN_NAME]" at bounding box center [250, 136] width 198 height 19
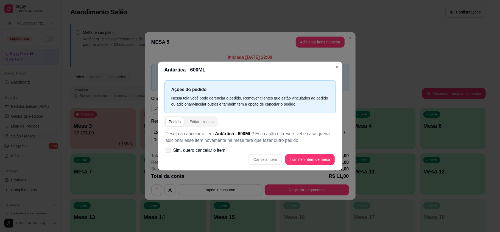
click at [186, 156] on label "Sim, quero cancelar o item." at bounding box center [196, 150] width 66 height 11
click at [169, 155] on input "Sim, quero cancelar o item." at bounding box center [167, 153] width 4 height 4
checkbox input "true"
click at [275, 160] on button "Cancelar item" at bounding box center [266, 159] width 34 height 11
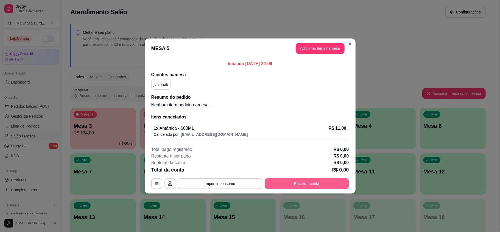
click at [291, 181] on button "Encerrar conta" at bounding box center [307, 183] width 84 height 11
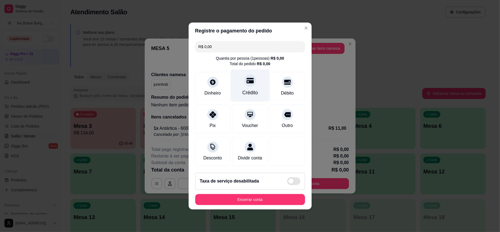
click at [253, 89] on div "Crédito" at bounding box center [250, 92] width 16 height 7
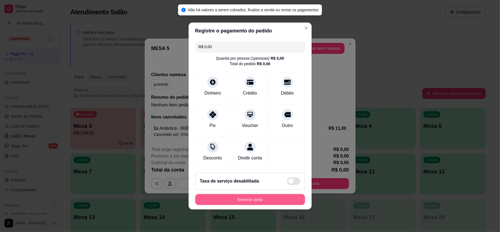
click at [259, 205] on button "Encerrar conta" at bounding box center [250, 199] width 110 height 11
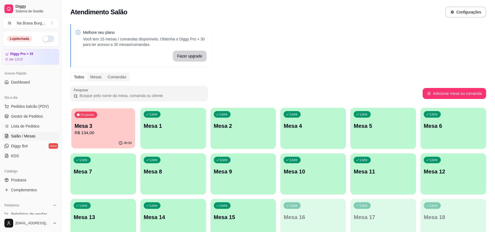
click at [90, 125] on p "Mesa 3" at bounding box center [102, 125] width 57 height 7
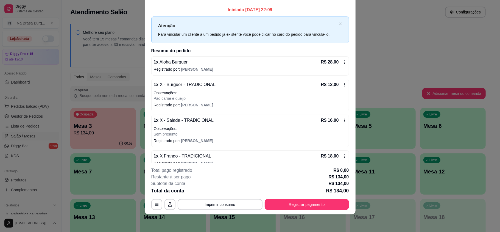
scroll to position [0, 0]
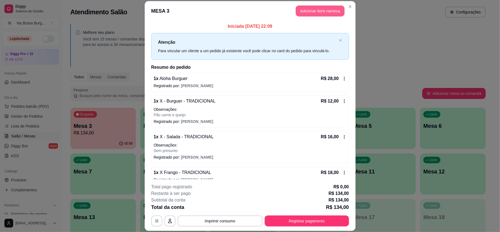
click at [309, 9] on button "Adicionar itens na mesa" at bounding box center [320, 10] width 49 height 11
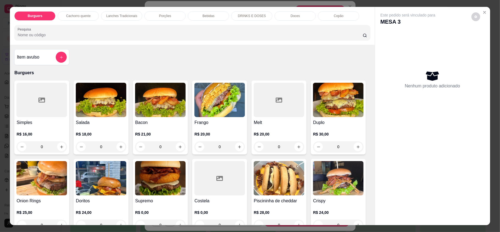
click at [210, 16] on p "Bebidas" at bounding box center [209, 16] width 12 height 4
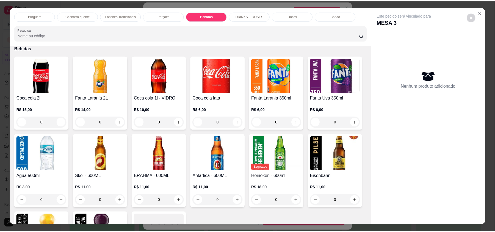
scroll to position [10, 0]
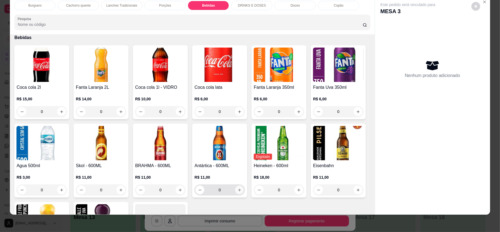
click at [242, 188] on icon "increase-product-quantity" at bounding box center [240, 190] width 4 height 4
type input "1"
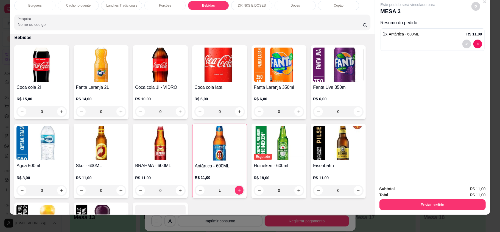
click at [466, 210] on div "Subtotal R$ 11,00 Total R$ 11,00 Enviar pedido" at bounding box center [432, 197] width 115 height 33
click at [435, 196] on div "Total R$ 11,00" at bounding box center [433, 195] width 106 height 6
click at [436, 202] on button "Enviar pedido" at bounding box center [433, 204] width 106 height 11
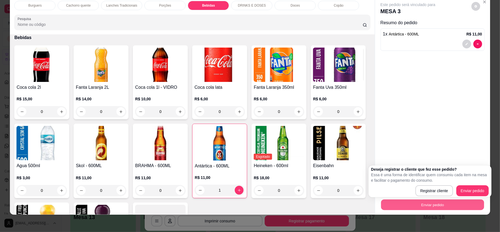
click at [464, 199] on button "Enviar pedido" at bounding box center [432, 204] width 103 height 11
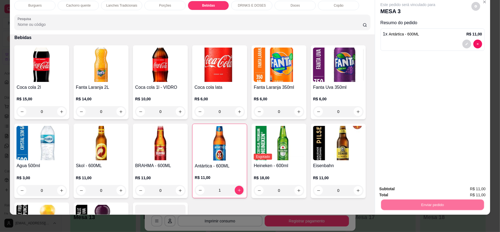
click at [467, 191] on button "Enviar pedido" at bounding box center [471, 191] width 30 height 10
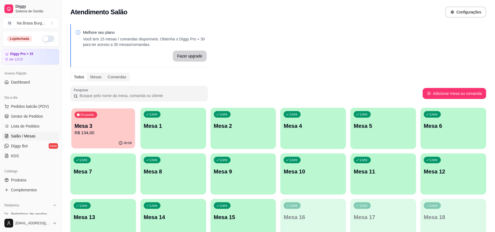
click at [120, 129] on p "Mesa 3" at bounding box center [102, 125] width 57 height 7
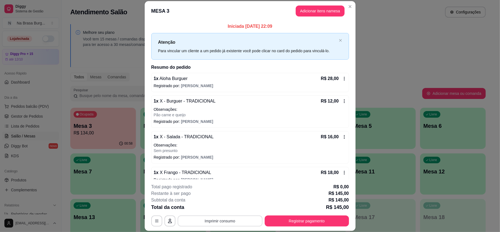
click at [234, 218] on button "Imprimir consumo" at bounding box center [220, 220] width 85 height 11
click at [227, 204] on button "IMPRESSORA" at bounding box center [219, 208] width 40 height 9
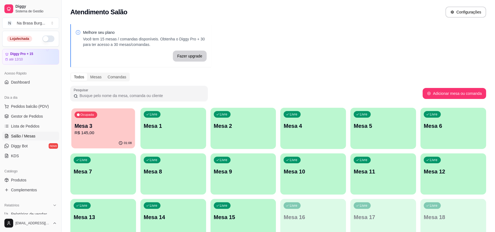
click at [107, 120] on div "Ocupada Mesa 3 R$ 145,00" at bounding box center [103, 123] width 64 height 30
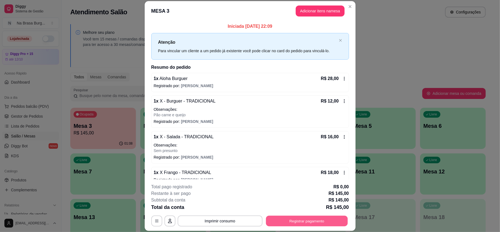
click at [287, 226] on button "Registrar pagamento" at bounding box center [307, 220] width 82 height 11
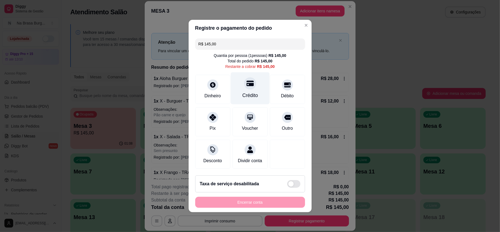
click at [242, 74] on div "Crédito" at bounding box center [250, 88] width 39 height 32
type input "R$ 0,00"
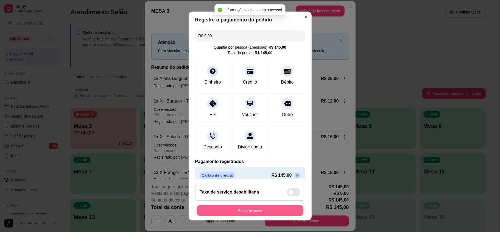
click at [262, 212] on button "Encerrar conta" at bounding box center [250, 210] width 107 height 11
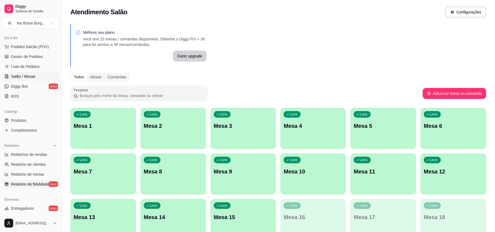
scroll to position [110, 0]
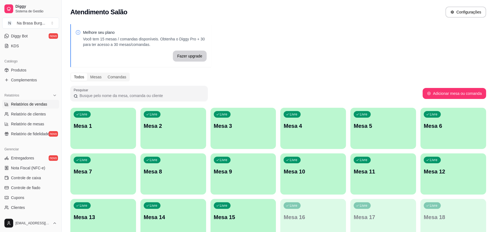
click at [38, 107] on span "Relatórios de vendas" at bounding box center [29, 103] width 36 height 5
select select "ALL"
select select "0"
